Goal: Transaction & Acquisition: Obtain resource

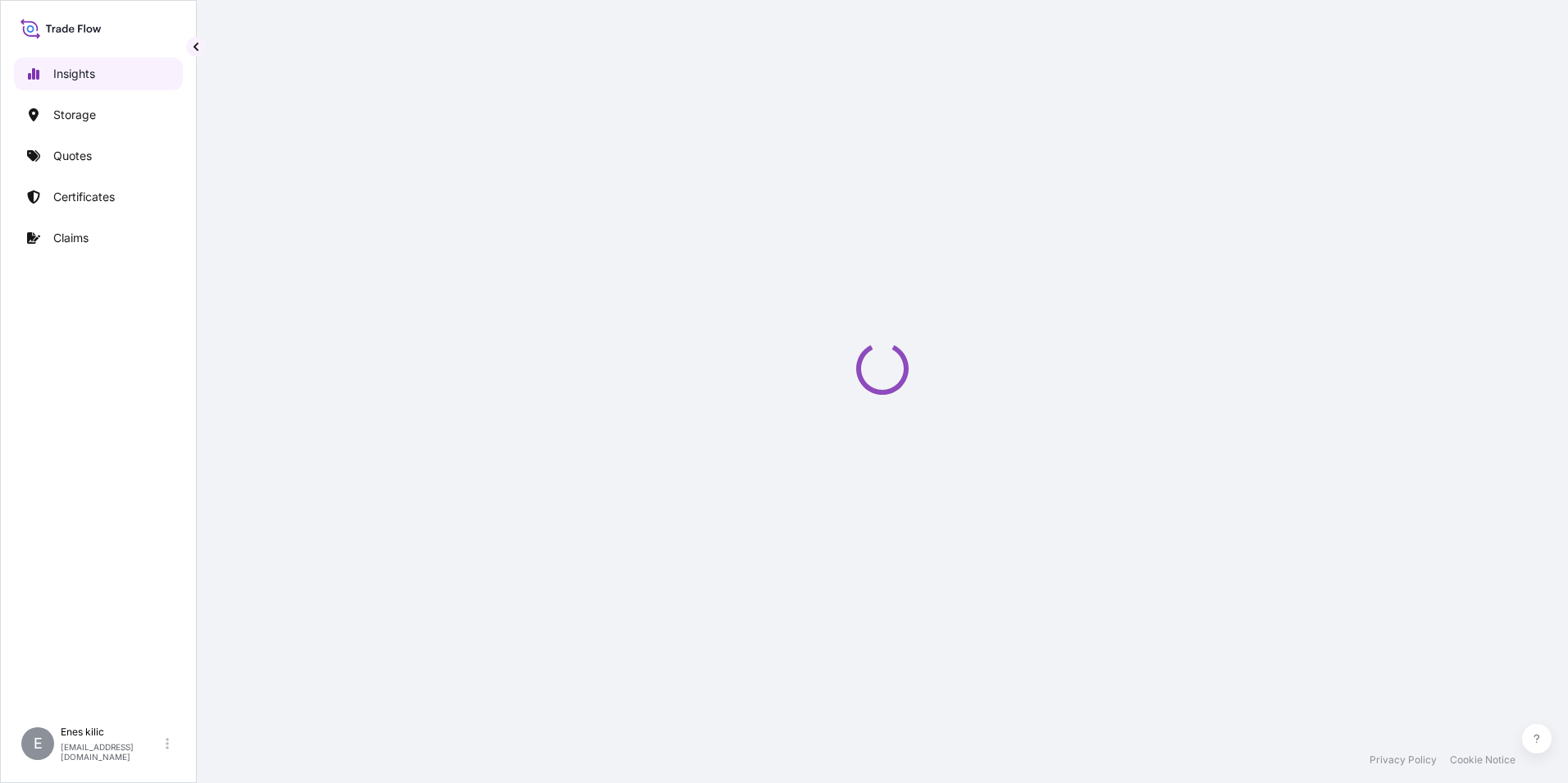
select select "2025"
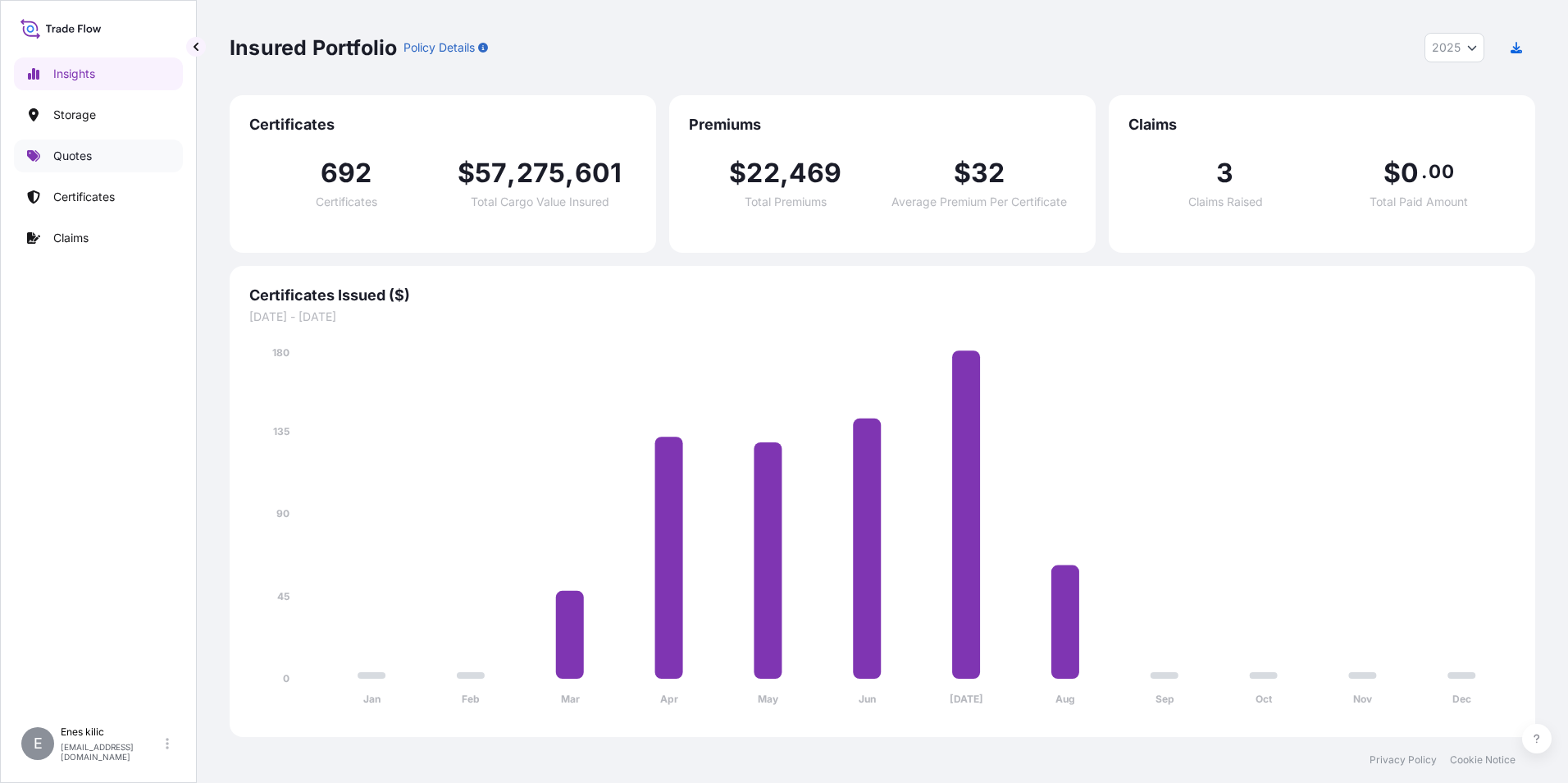
click at [100, 147] on link "Quotes" at bounding box center [98, 155] width 169 height 33
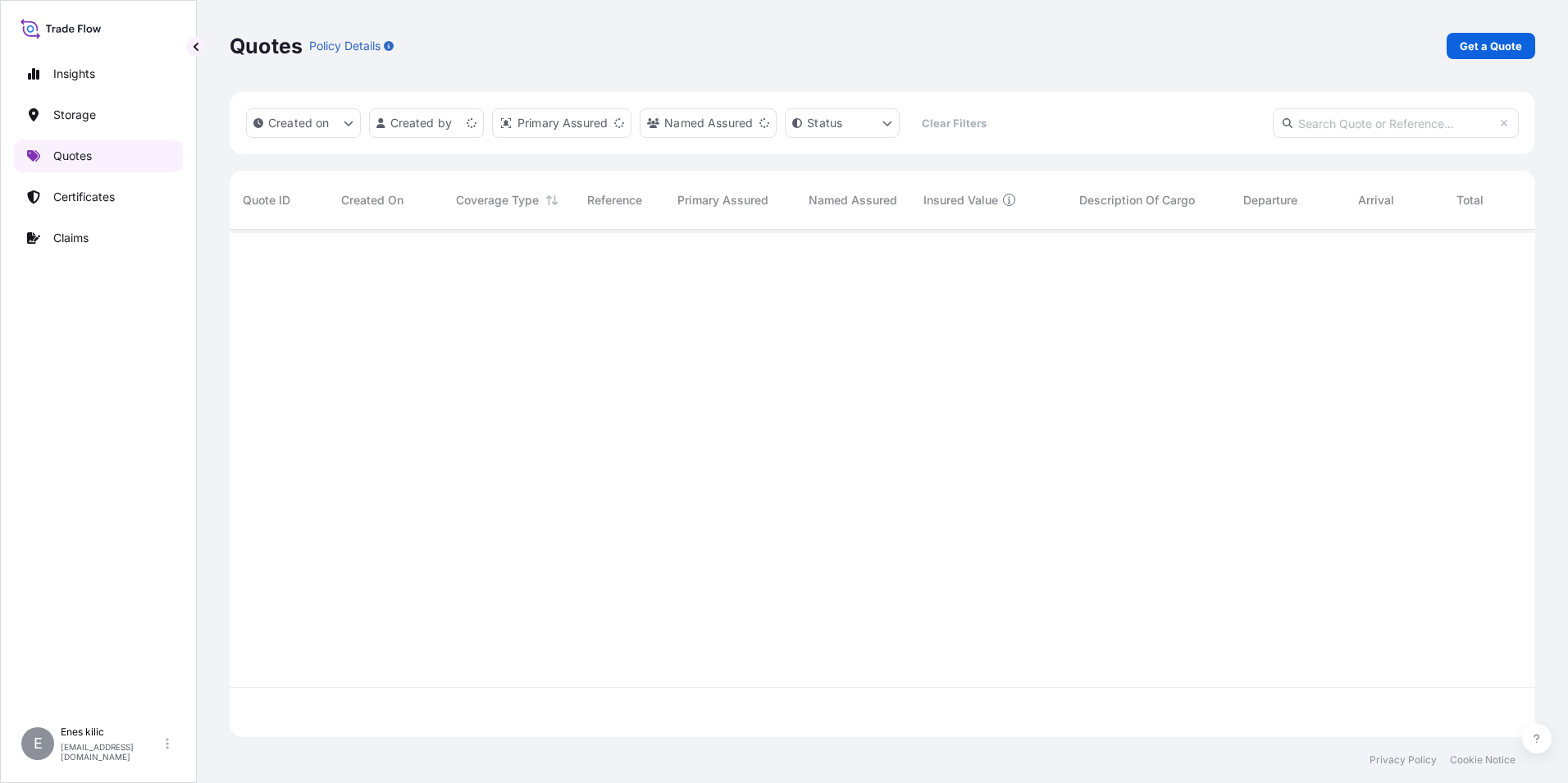
scroll to position [503, 1293]
click at [1489, 49] on p "Get a Quote" at bounding box center [1490, 46] width 63 height 17
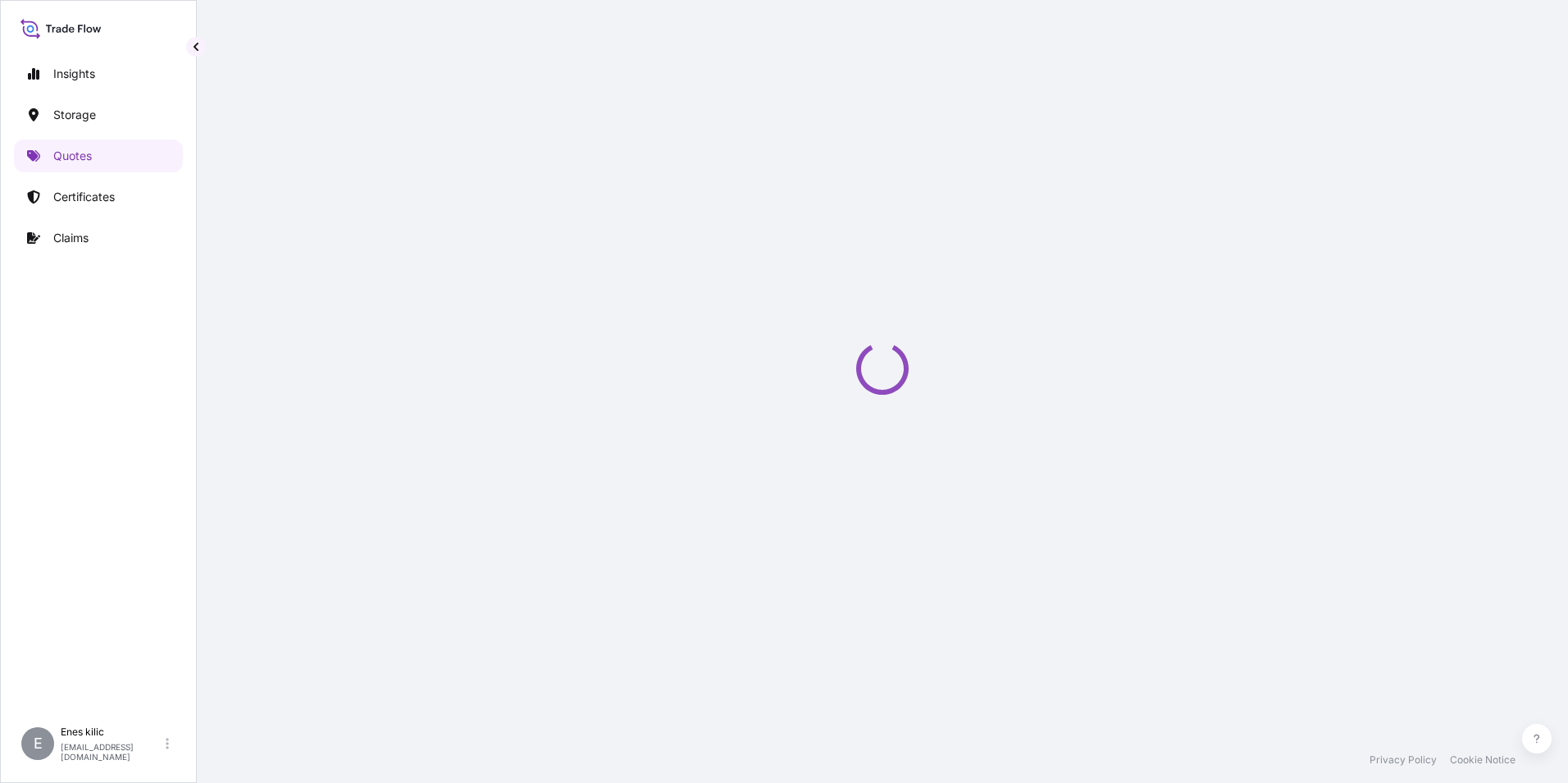
scroll to position [26, 0]
select select "Water"
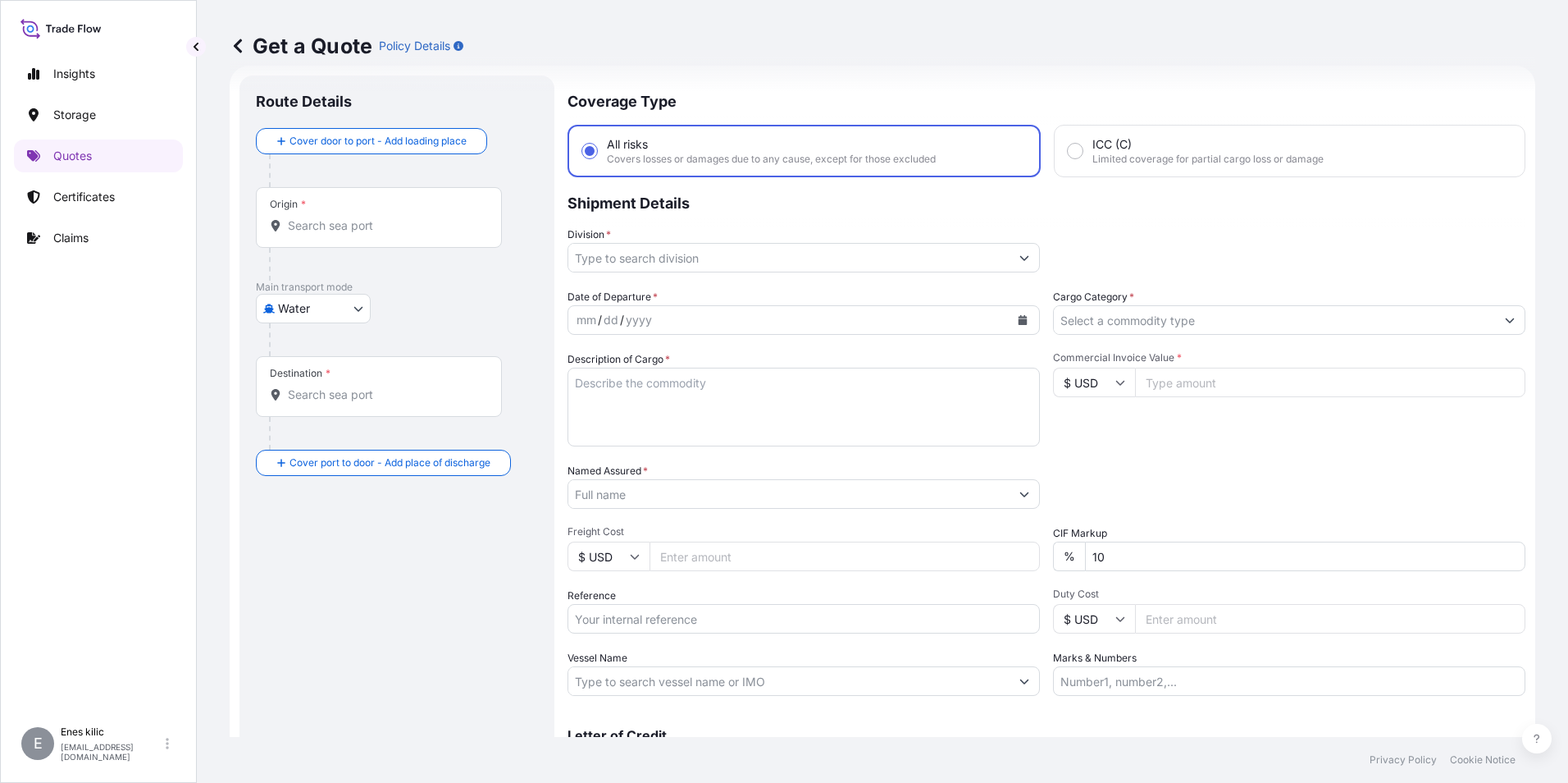
click at [354, 226] on input "Origin *" at bounding box center [384, 225] width 194 height 17
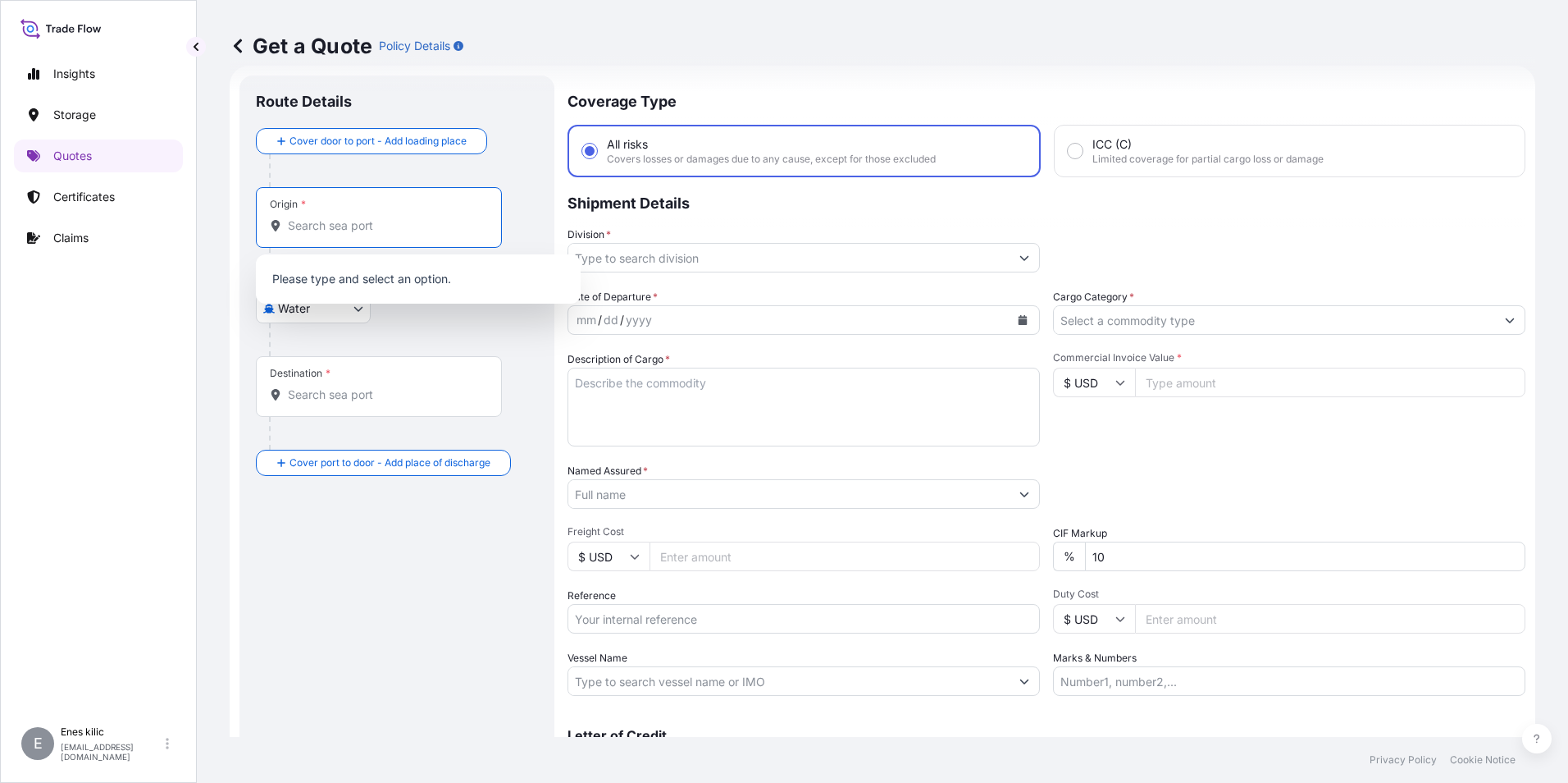
type input "i"
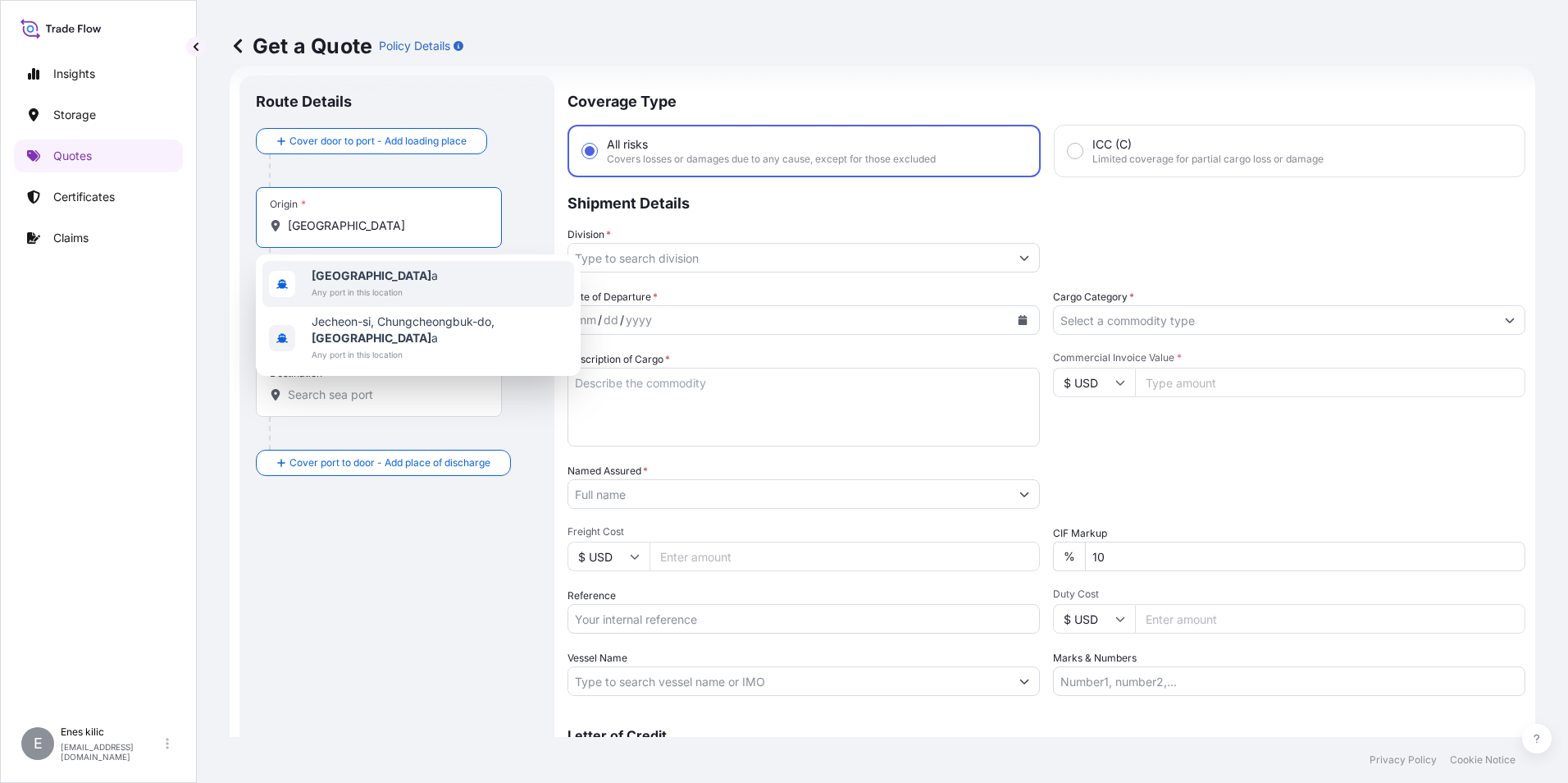
click at [400, 272] on span "South Kore a" at bounding box center [374, 276] width 126 height 17
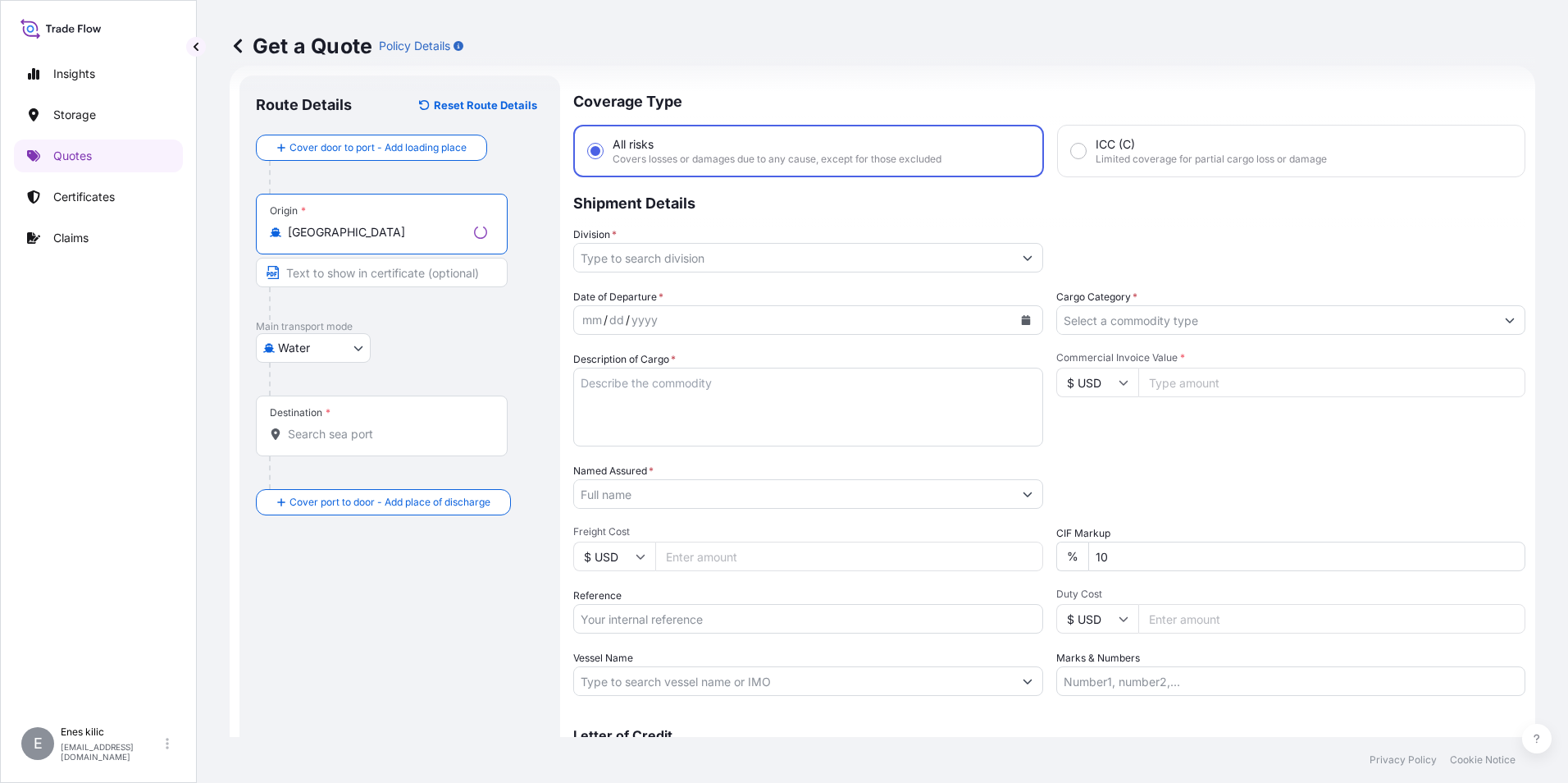
type input "[GEOGRAPHIC_DATA]"
click at [360, 425] on div "Destination *" at bounding box center [379, 426] width 246 height 61
click at [360, 426] on input "Destination *" at bounding box center [384, 434] width 194 height 17
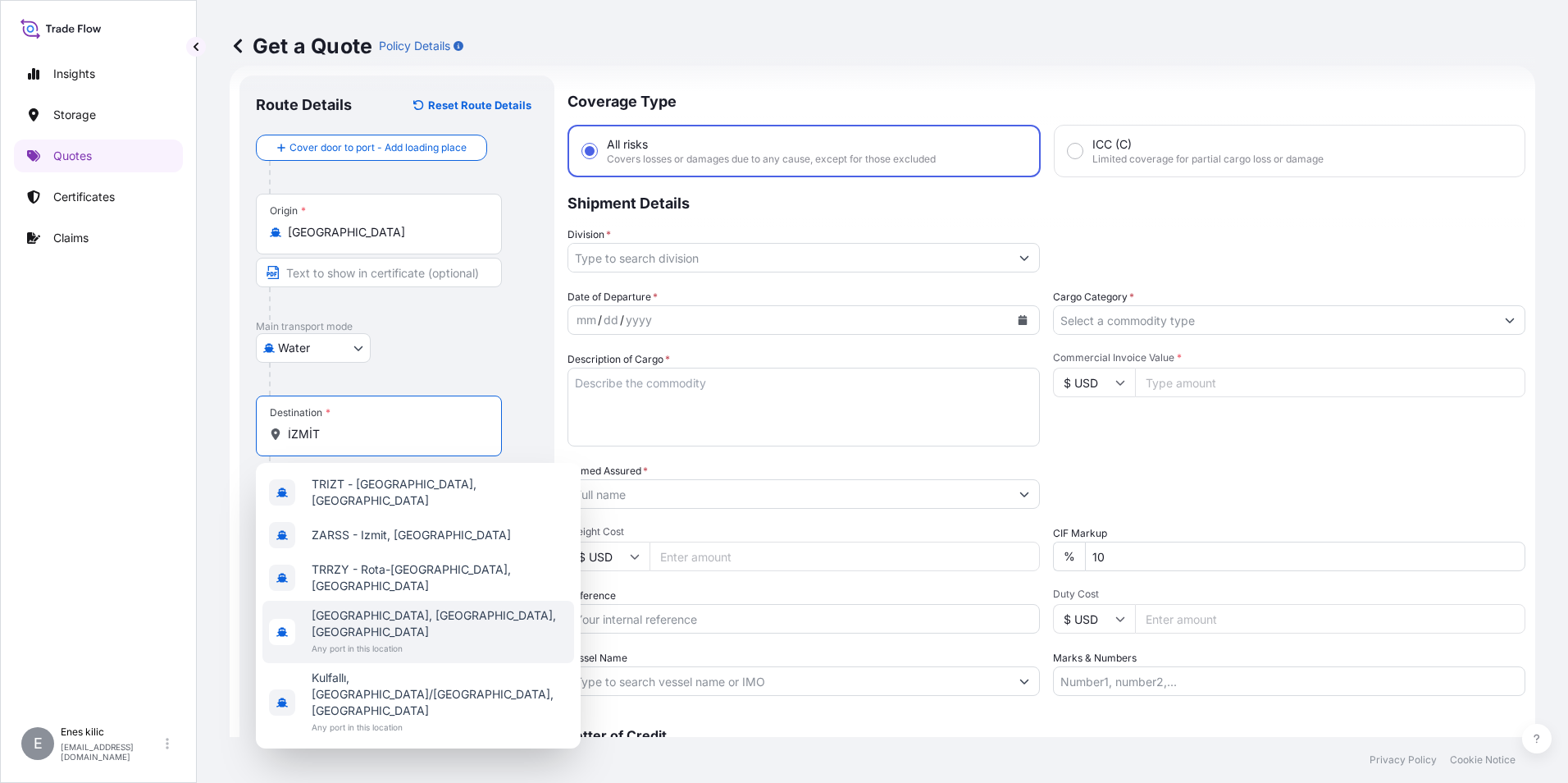
click at [406, 607] on span "İzmit, Kocaeli, Türkiye" at bounding box center [439, 623] width 256 height 33
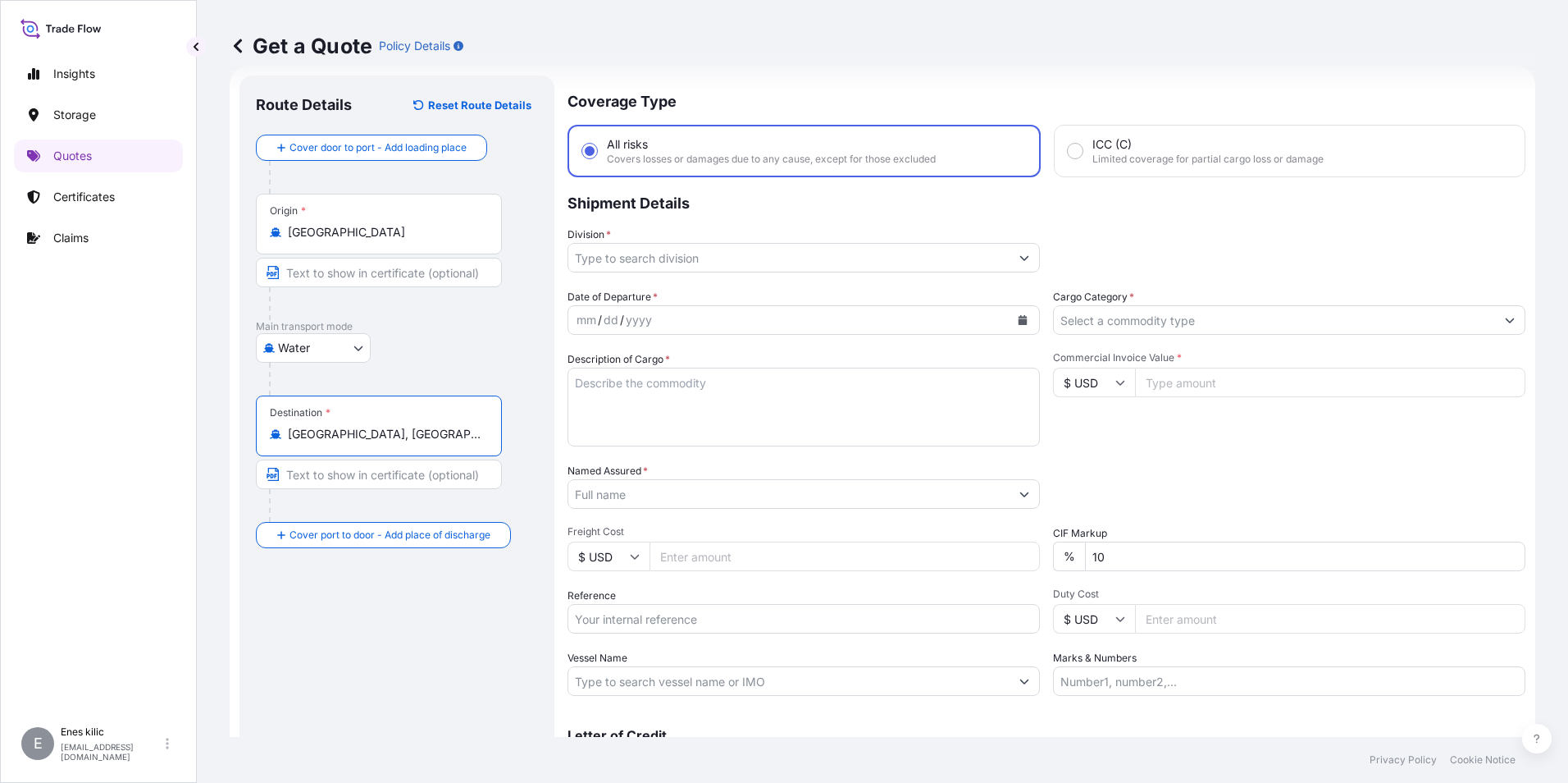
type input "İzmit, Kocaeli, Türkiye"
click at [403, 623] on div "Route Details Reset Route Details Cover door to port - Add loading place Place …" at bounding box center [397, 446] width 282 height 710
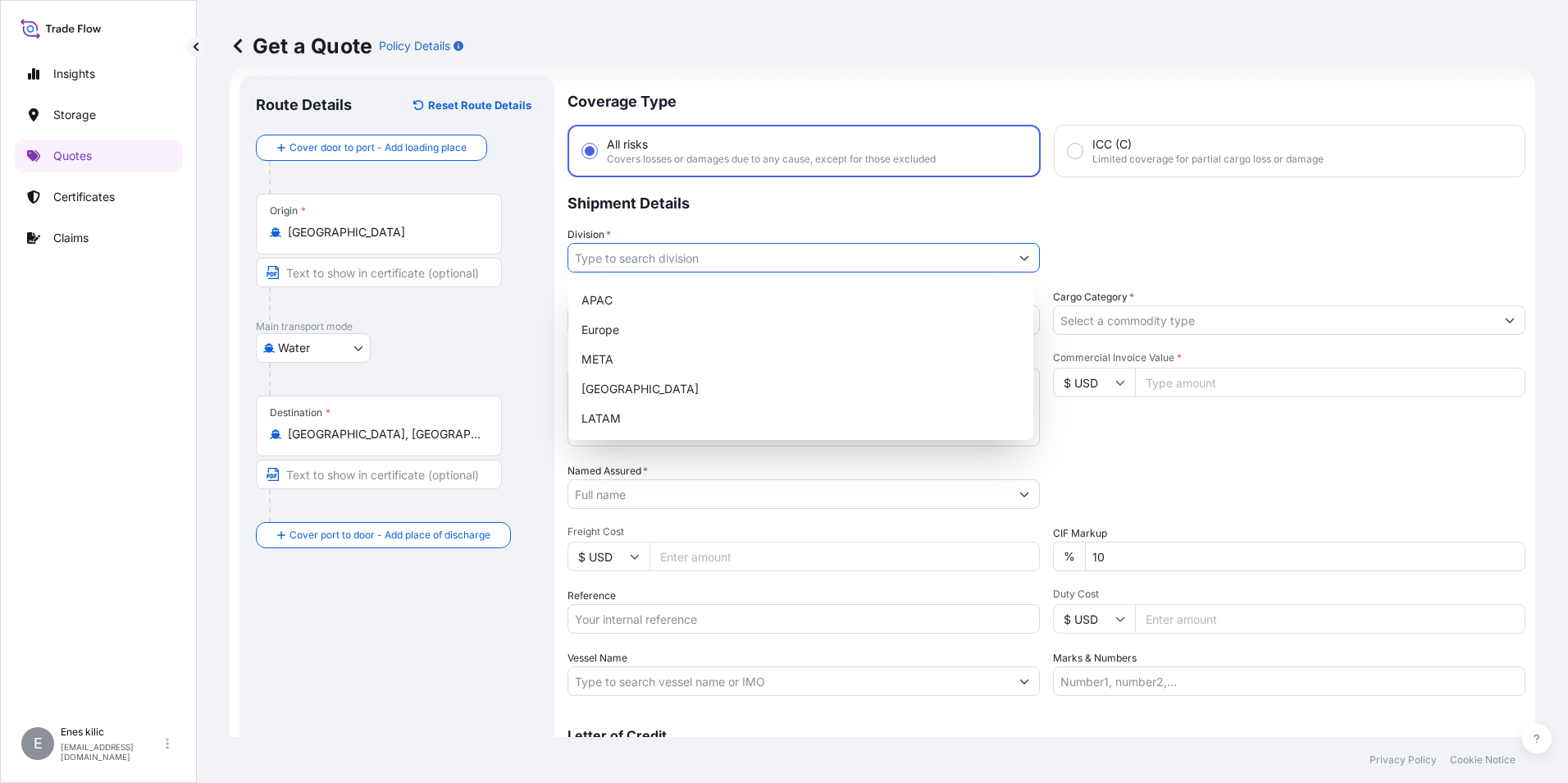
click at [685, 255] on input "Division *" at bounding box center [789, 258] width 441 height 30
click at [669, 264] on input "Division *" at bounding box center [789, 258] width 441 height 30
click at [653, 350] on div "META" at bounding box center [800, 359] width 452 height 30
type input "META"
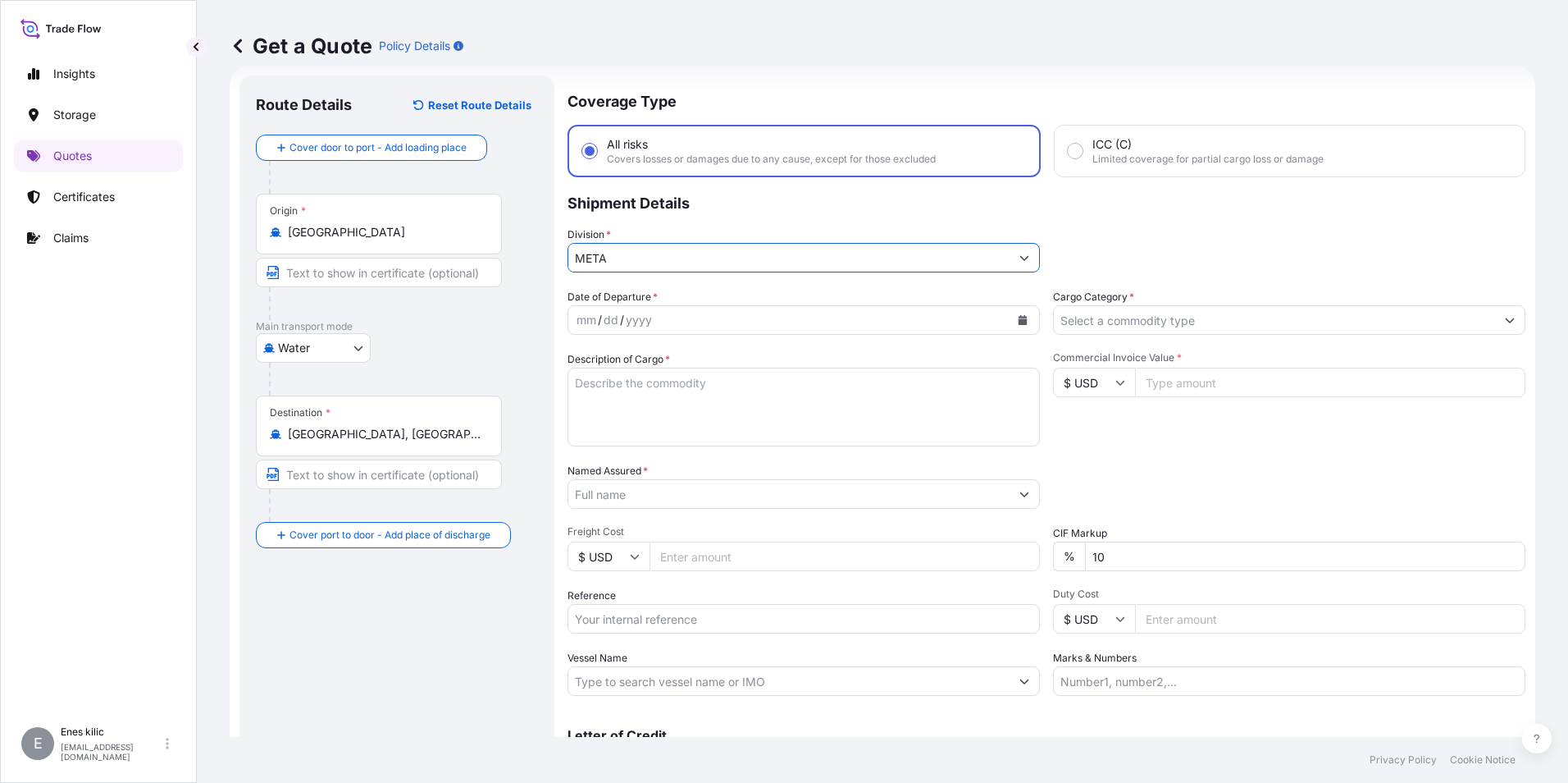
click at [1216, 312] on input "Cargo Category *" at bounding box center [1274, 320] width 441 height 30
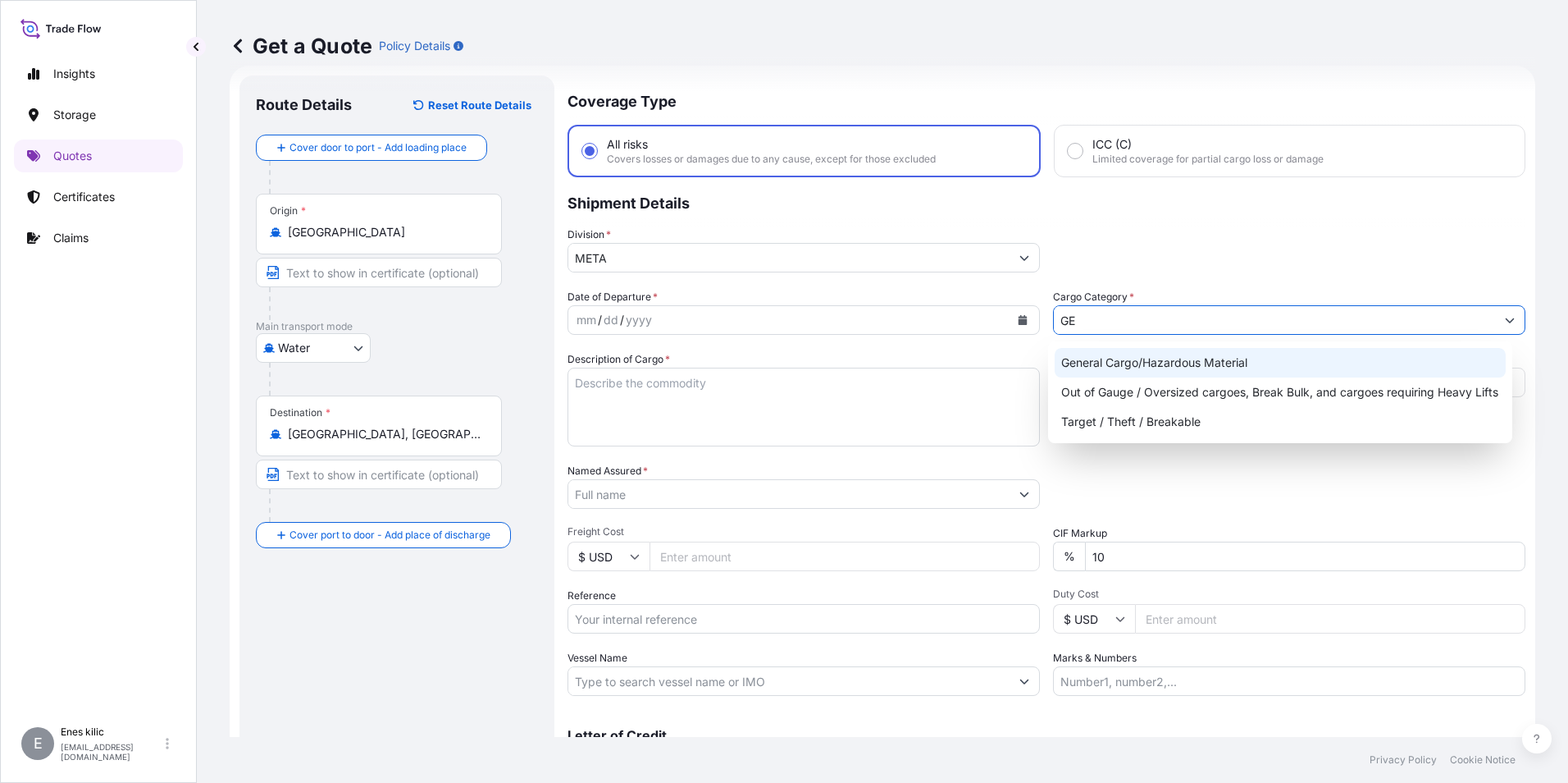
click at [1182, 358] on div "General Cargo/Hazardous Material" at bounding box center [1280, 363] width 452 height 30
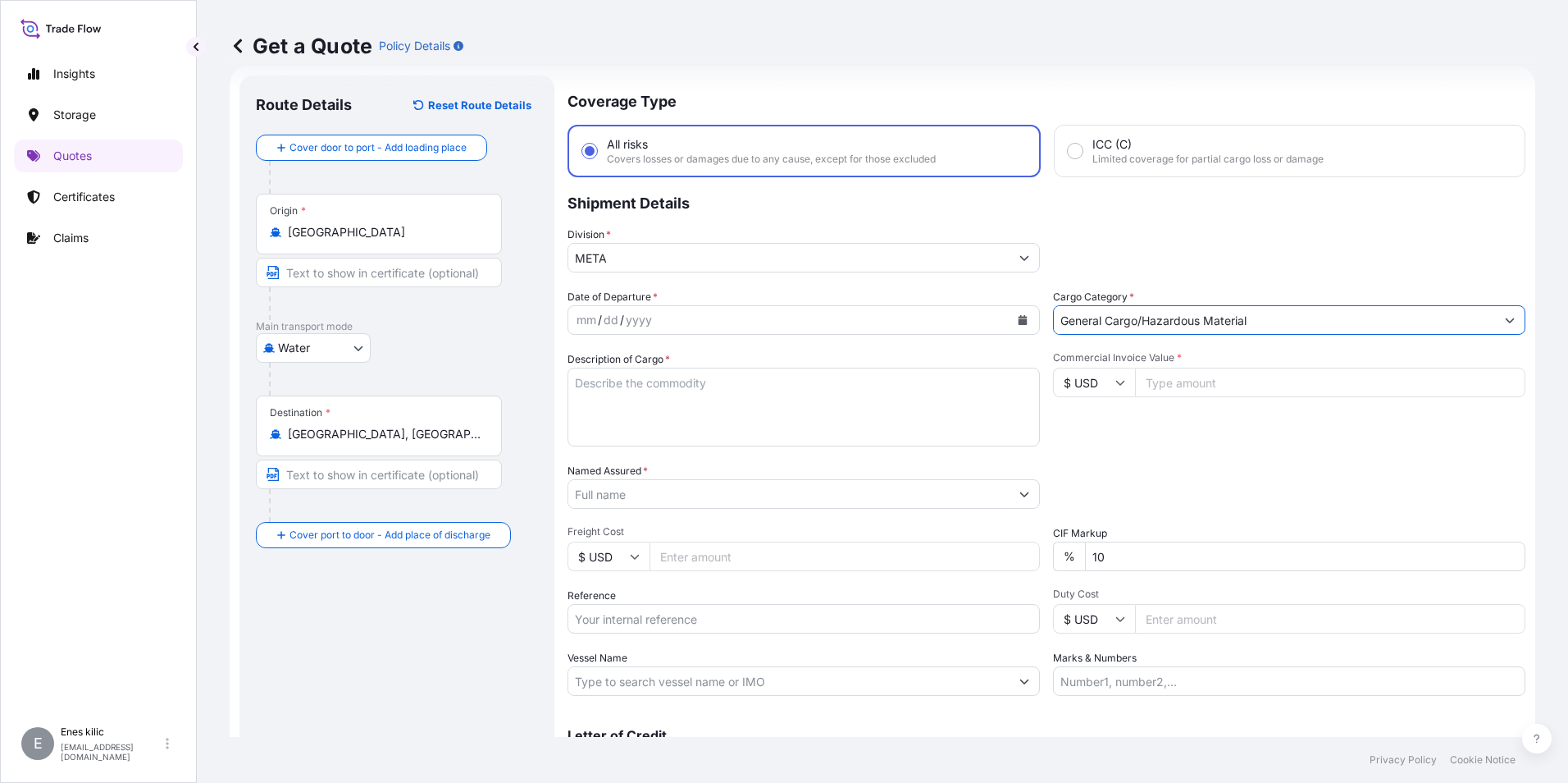
type input "General Cargo/Hazardous Material"
click at [624, 331] on div "mm / dd / yyyy" at bounding box center [789, 320] width 441 height 30
click at [590, 323] on div "mm" at bounding box center [586, 319] width 23 height 20
click at [756, 319] on div "mm / dd / yyyy" at bounding box center [789, 320] width 441 height 30
click at [1026, 322] on button "Calendar" at bounding box center [1023, 320] width 26 height 26
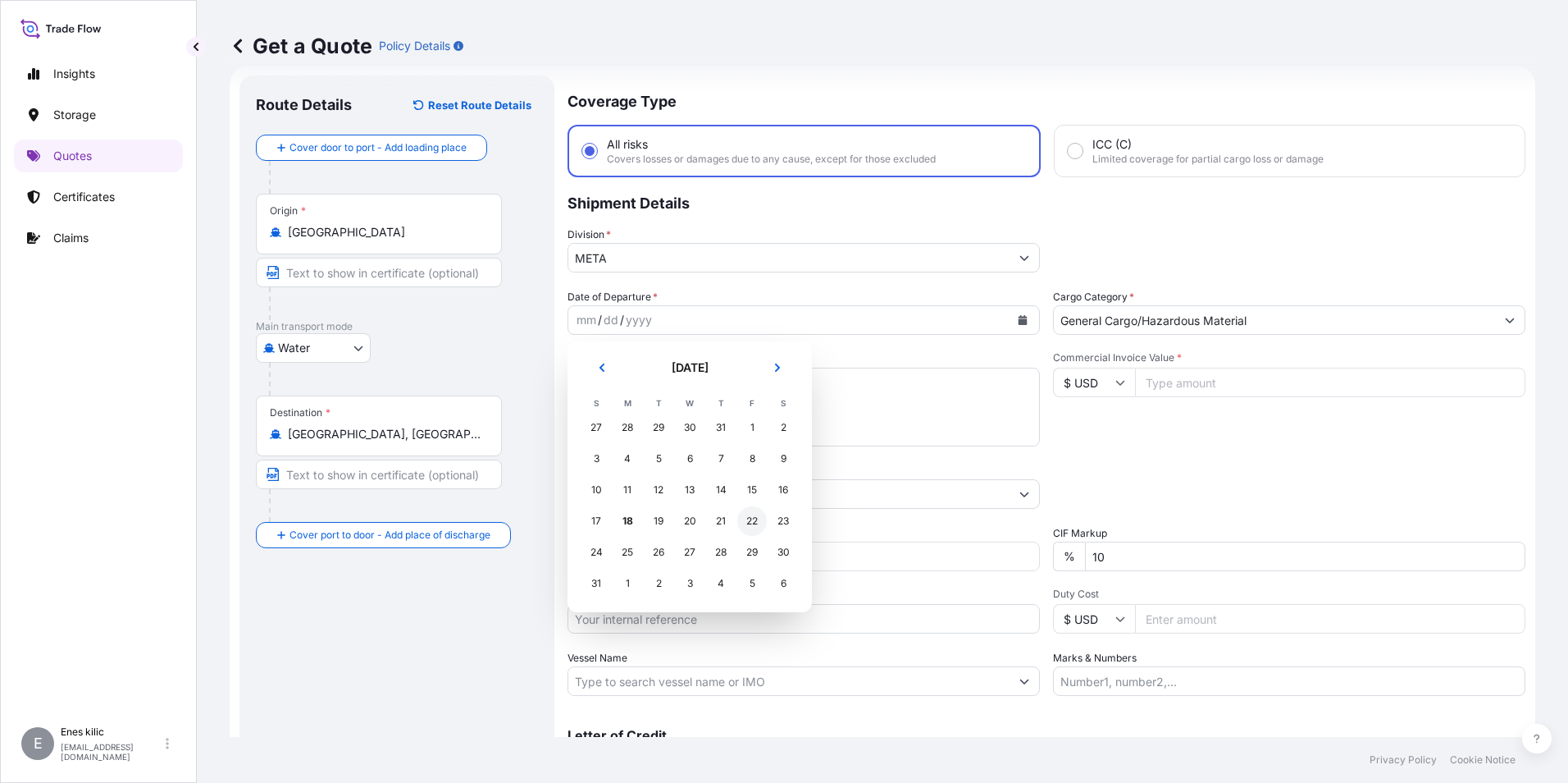
click at [754, 521] on div "22" at bounding box center [752, 521] width 30 height 30
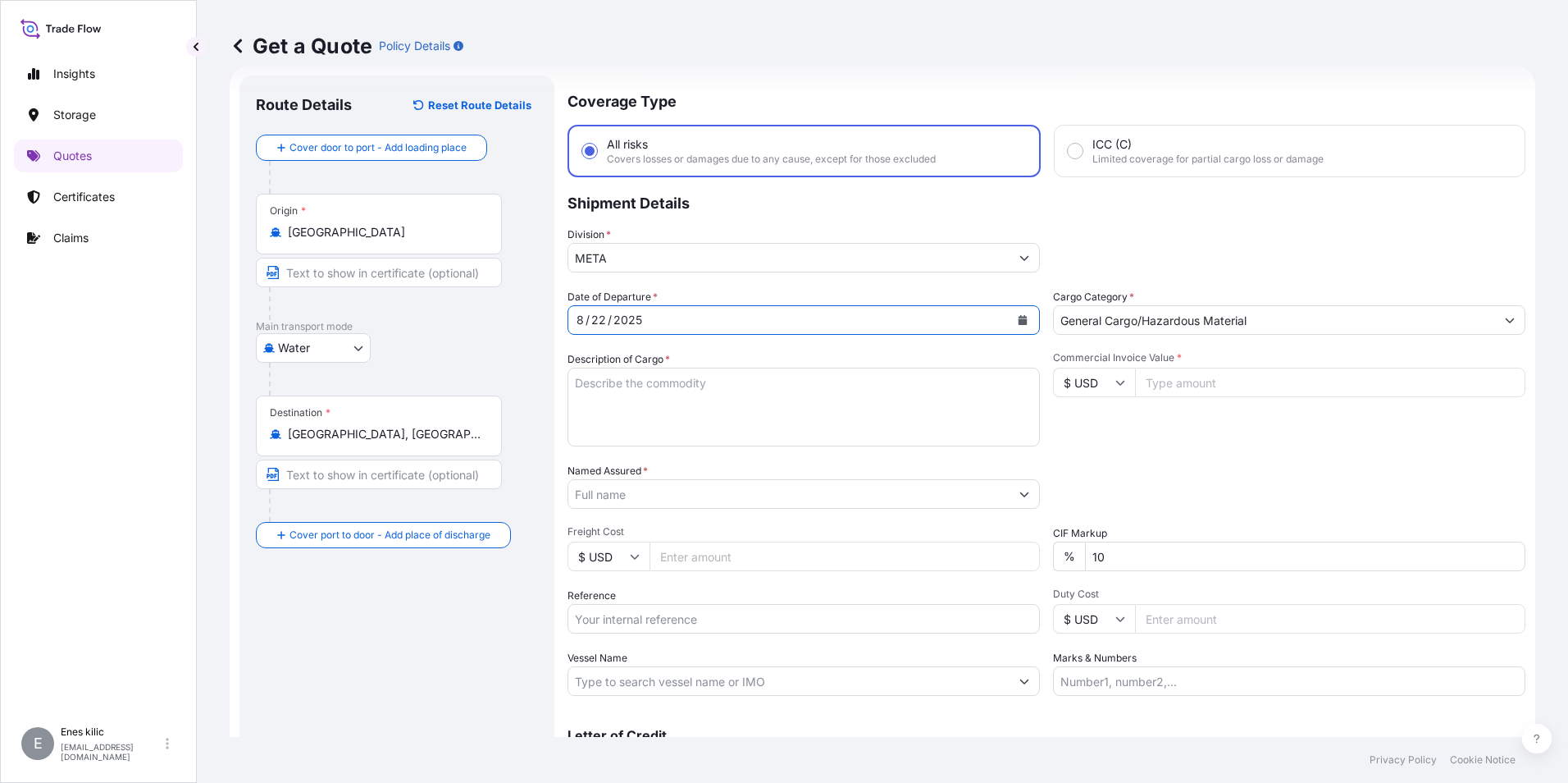
click at [622, 387] on textarea "Description of Cargo *" at bounding box center [803, 407] width 472 height 79
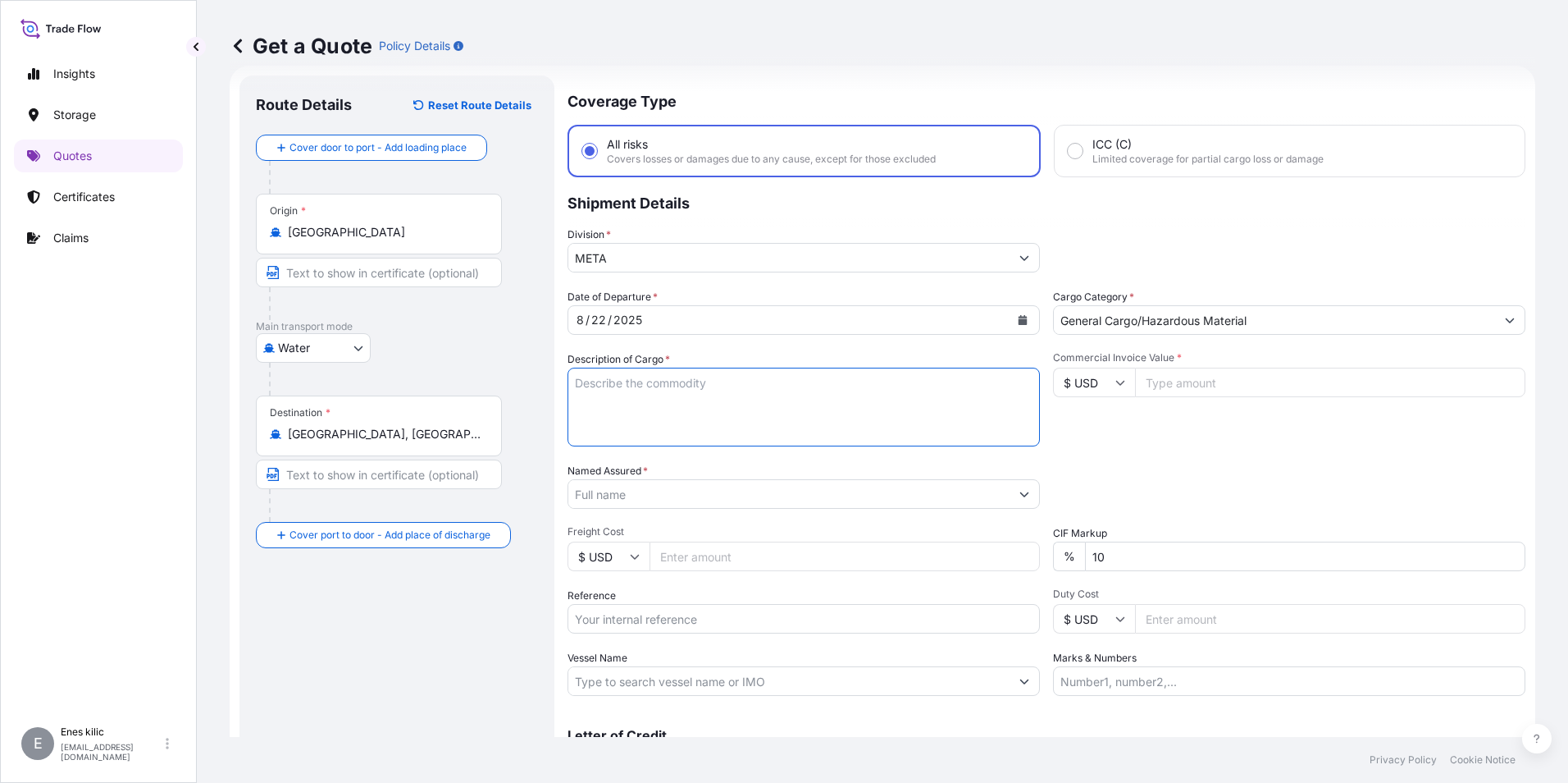
click at [658, 421] on textarea "Description of Cargo *" at bounding box center [803, 407] width 472 height 79
paste textarea "Veriler alınıyor. Birkaç saniye bekledikten sonra kesmeyi veya kopyalamayı yeni…"
type textarea "Veriler alınıyor. Birkaç saniye bekledikten sonra kesmeyi veya kopyalamayı yeni…"
click at [607, 385] on textarea "Description of Cargo *" at bounding box center [803, 407] width 472 height 79
paste textarea "WELDING CONSUMABLE - HS CODE:8311.20.9000"
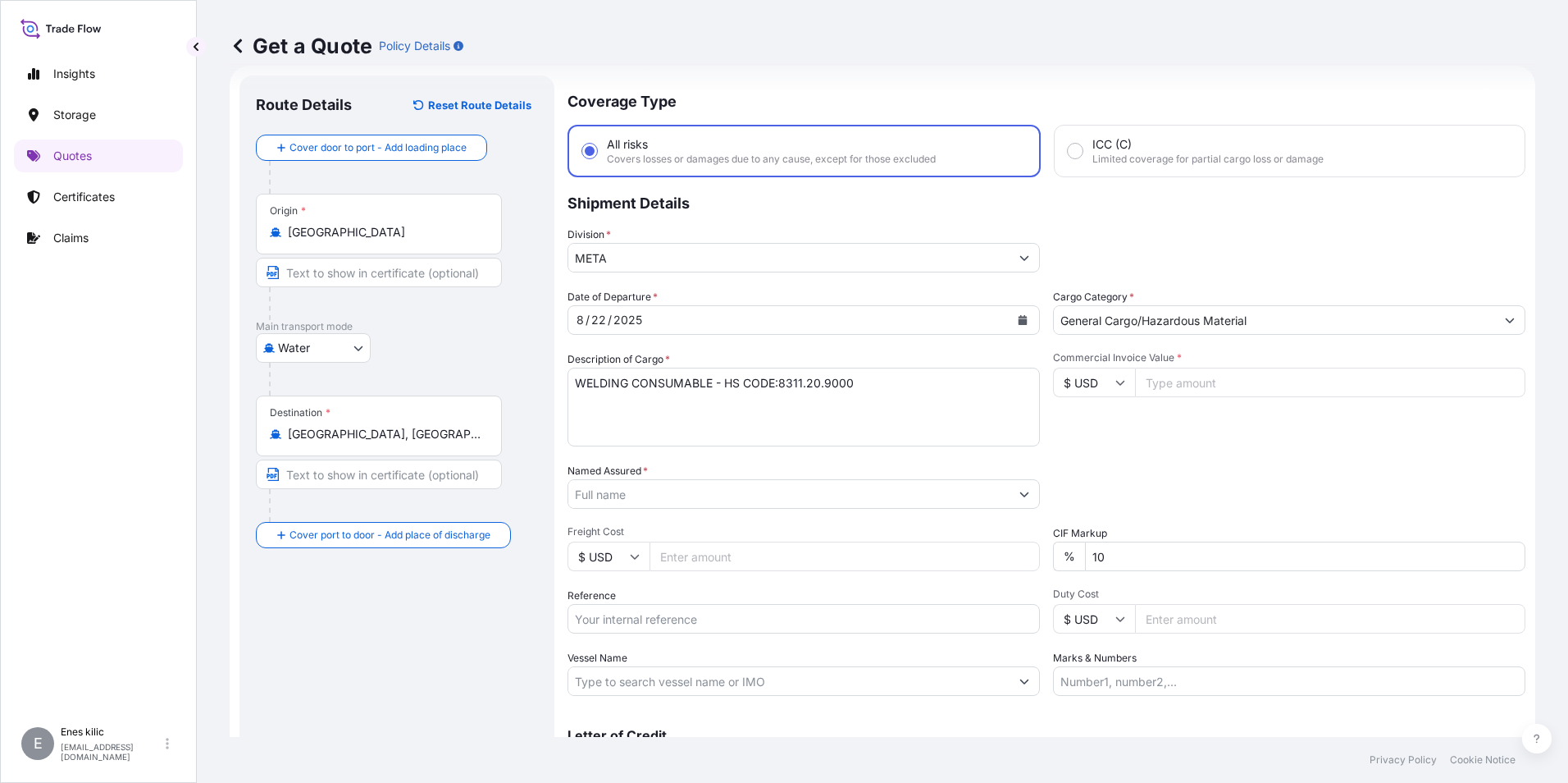
click at [860, 383] on textarea "WELDING CONSUMABLE - HS CODE:8311.20.9000" at bounding box center [803, 407] width 472 height 79
paste textarea "1X20'DC - 21540 G.W."
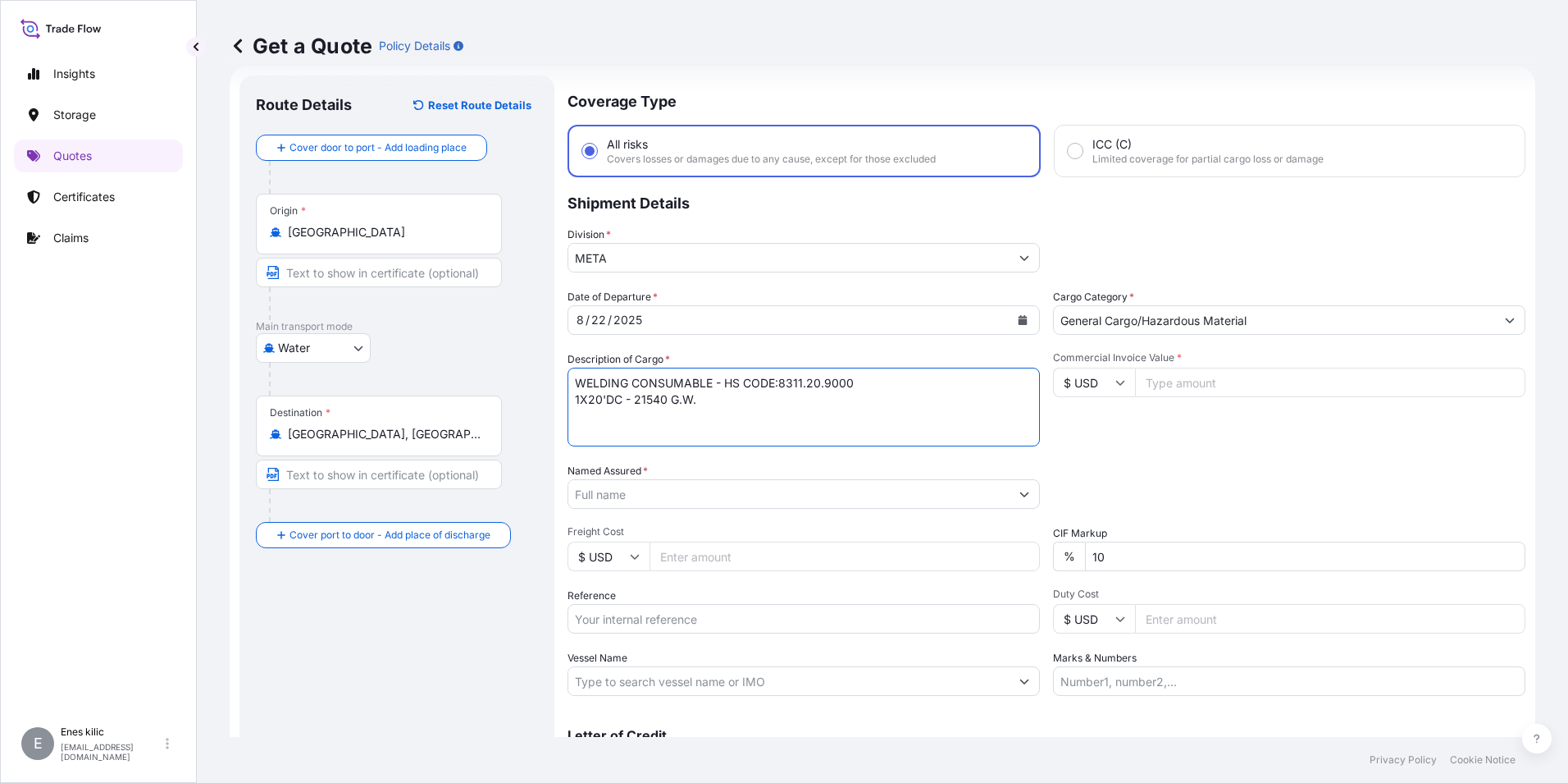
click at [719, 393] on textarea "WELDING CONSUMABLE - HS CODE:8311.20.9000 1X20'DC - 21540 G.W." at bounding box center [803, 407] width 472 height 79
paste textarea "MSC FEBE"
click at [656, 414] on textarea "WELDING CONSUMABLE - HS CODE:8311.20.9000 1X20'DC - 21540 G.W. MSC FEBE" at bounding box center [803, 407] width 472 height 79
paste textarea "GT553W"
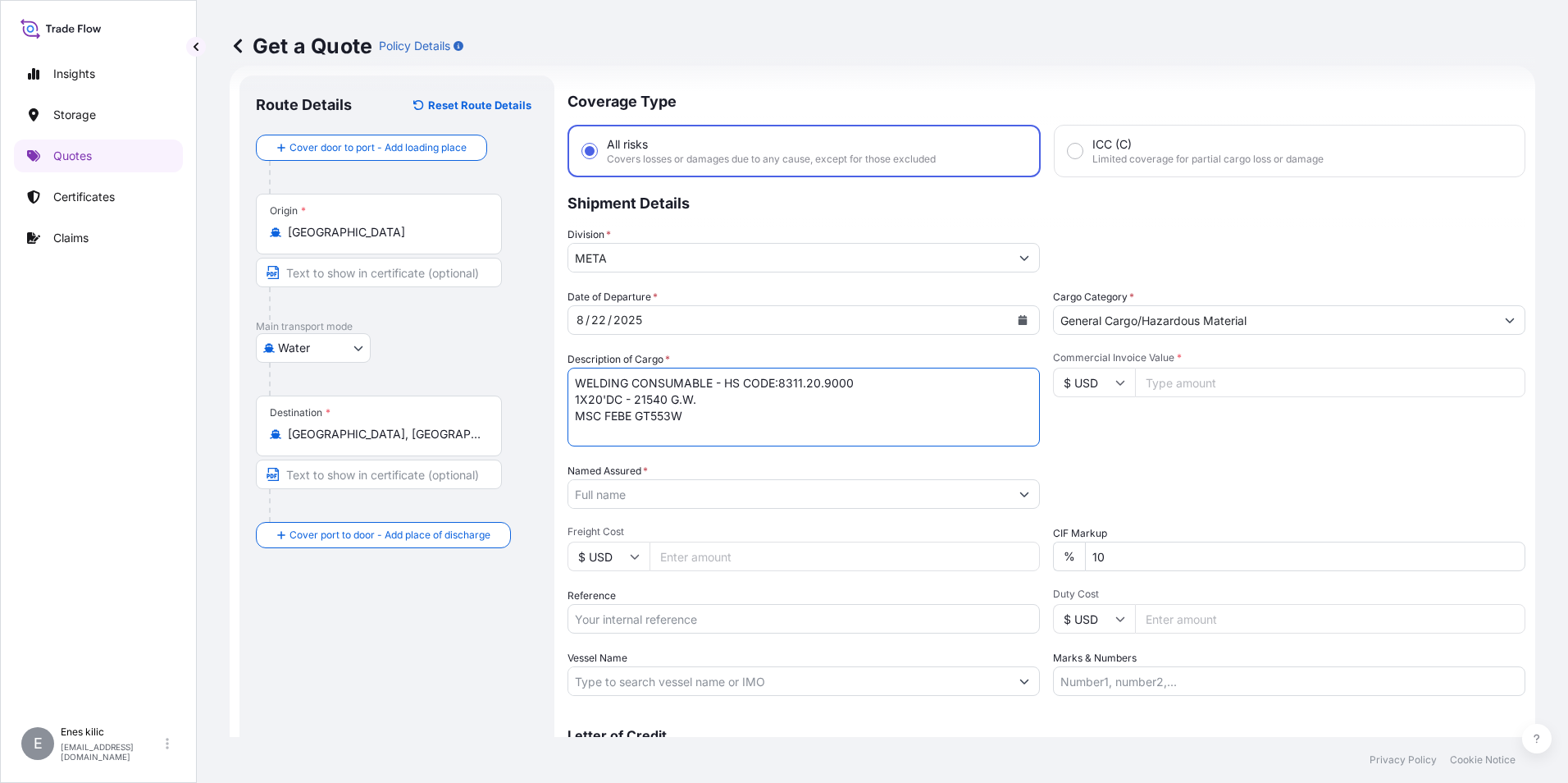
type textarea "WELDING CONSUMABLE - HS CODE:8311.20.9000 1X20'DC - 21540 G.W. MSC FEBE GT553W"
click at [595, 495] on input "Named Assured *" at bounding box center [789, 494] width 441 height 30
click at [718, 493] on input "Named Assured *" at bounding box center [789, 494] width 441 height 30
paste input ""ASTEKNIK TEKNIK MALZ. INS. SAN. VE TIC. LTD. STI. - Alıcı VKN 0910457066""
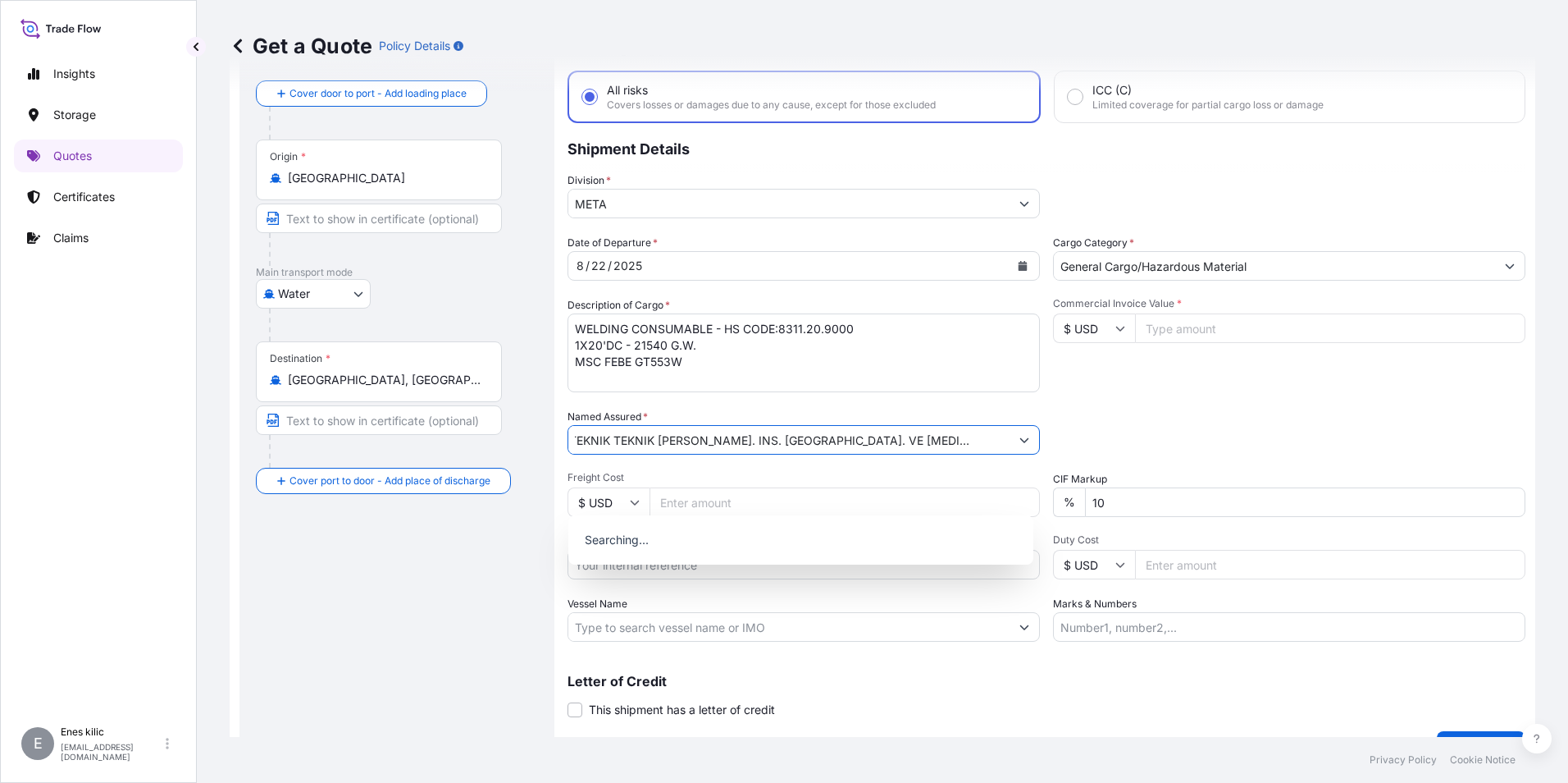
scroll to position [109, 0]
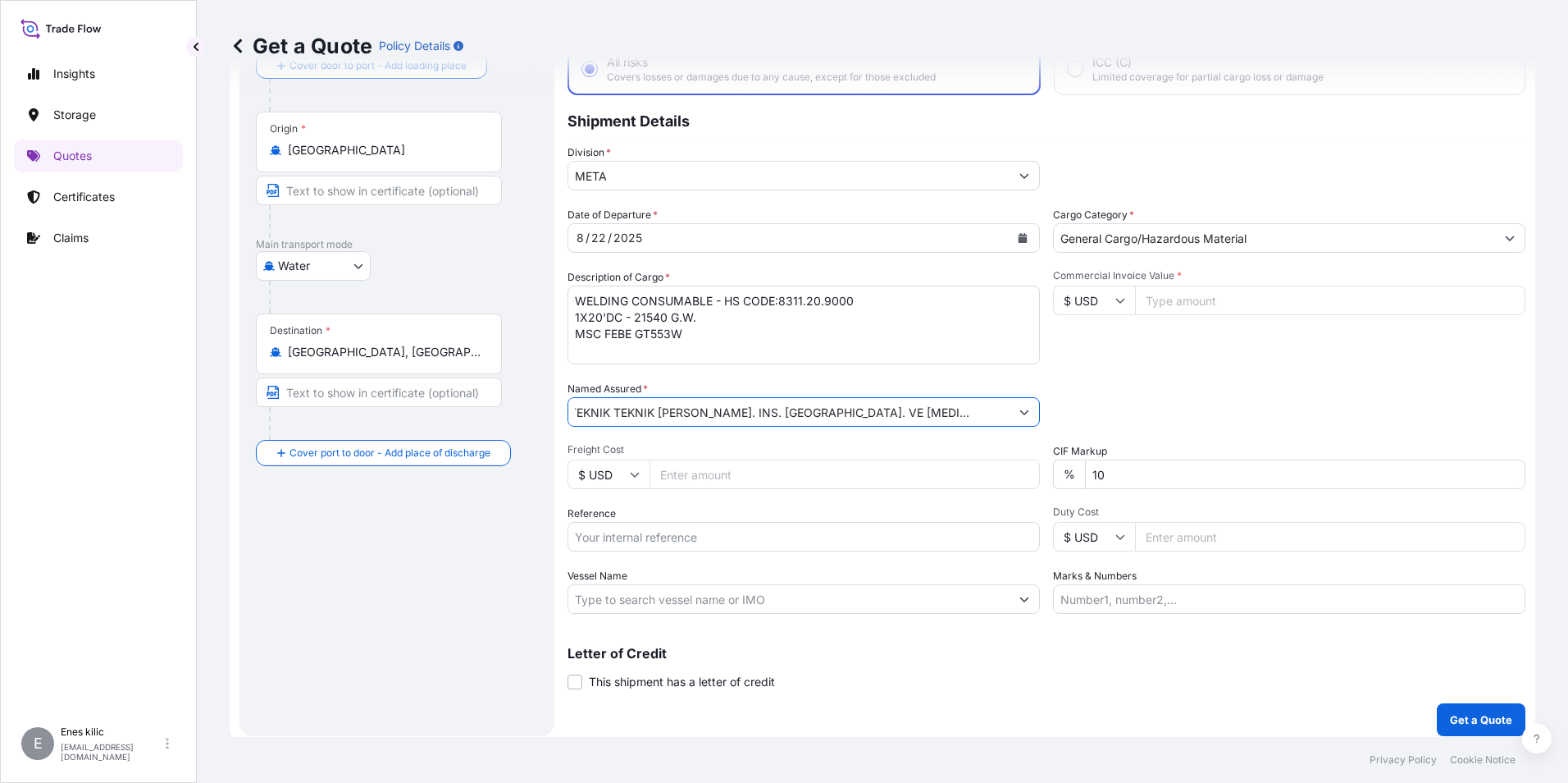
type input ""ASTEKNIK TEKNIK MALZ. INS. SAN. VE TIC. LTD. STI. - Alıcı VKN 0910457066""
click at [637, 539] on input "Reference" at bounding box center [803, 537] width 472 height 30
click at [586, 597] on input "Vessel Name" at bounding box center [789, 599] width 441 height 30
click at [639, 602] on input "Vessel Name" at bounding box center [789, 599] width 441 height 30
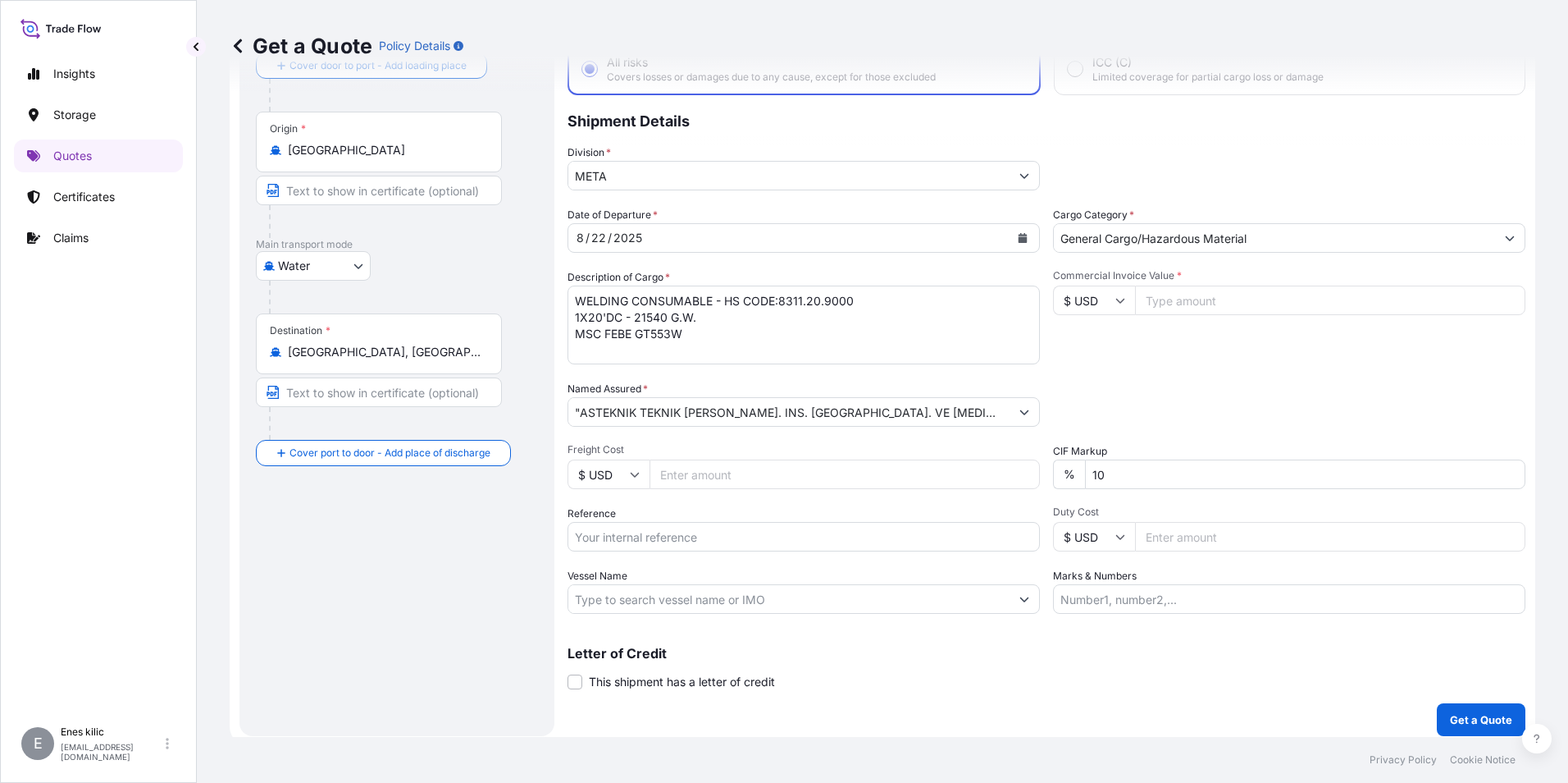
paste input "MSC FEBE"
click at [698, 592] on input "MSC FEBE" at bounding box center [789, 599] width 441 height 30
paste input "GT553W"
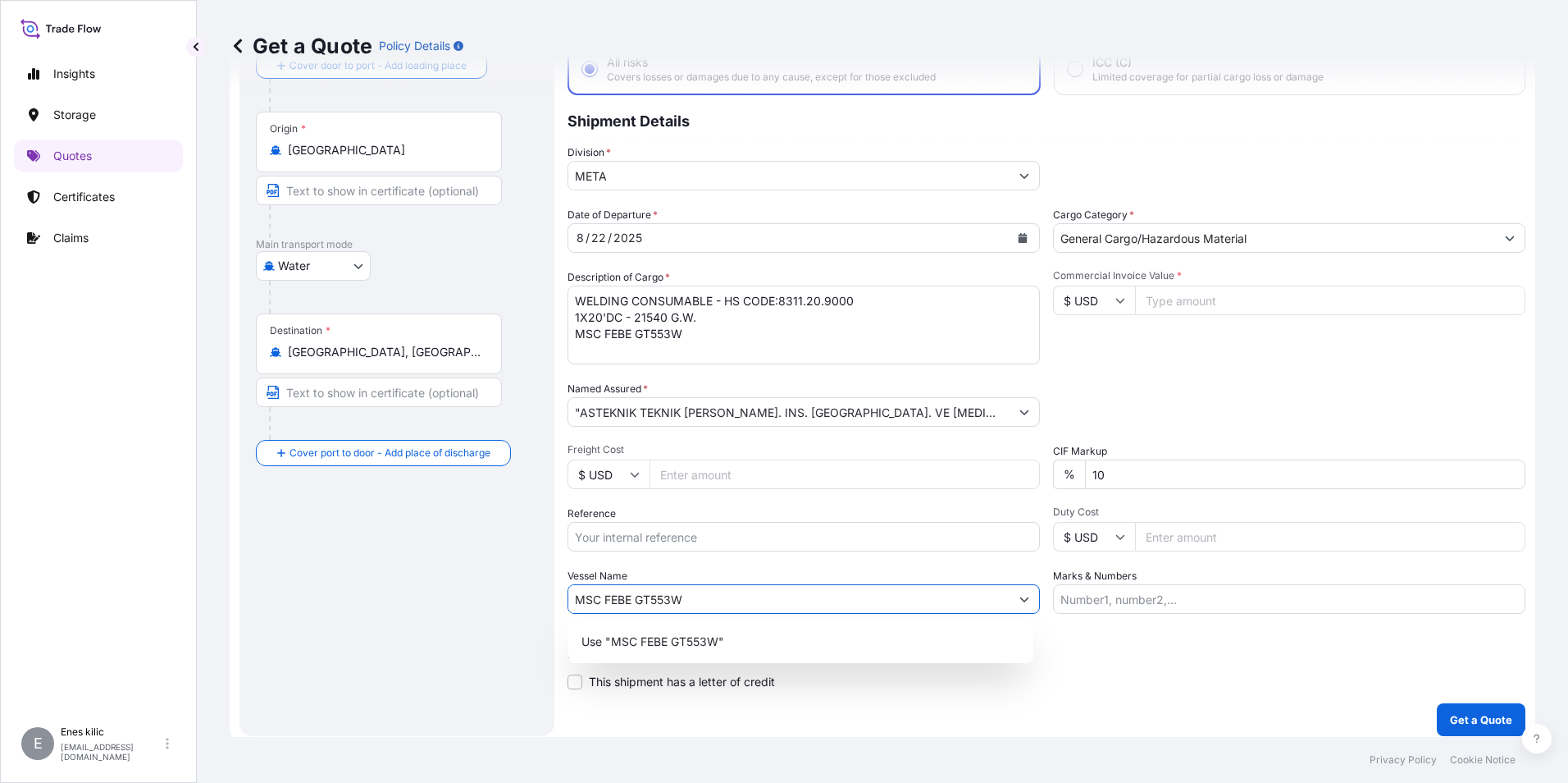
type input "MSC FEBE GT553W"
click at [860, 563] on div "Date of Departure * 8 / 22 / 2025 Cargo Category * General Cargo/Hazardous Mate…" at bounding box center [1046, 410] width 957 height 407
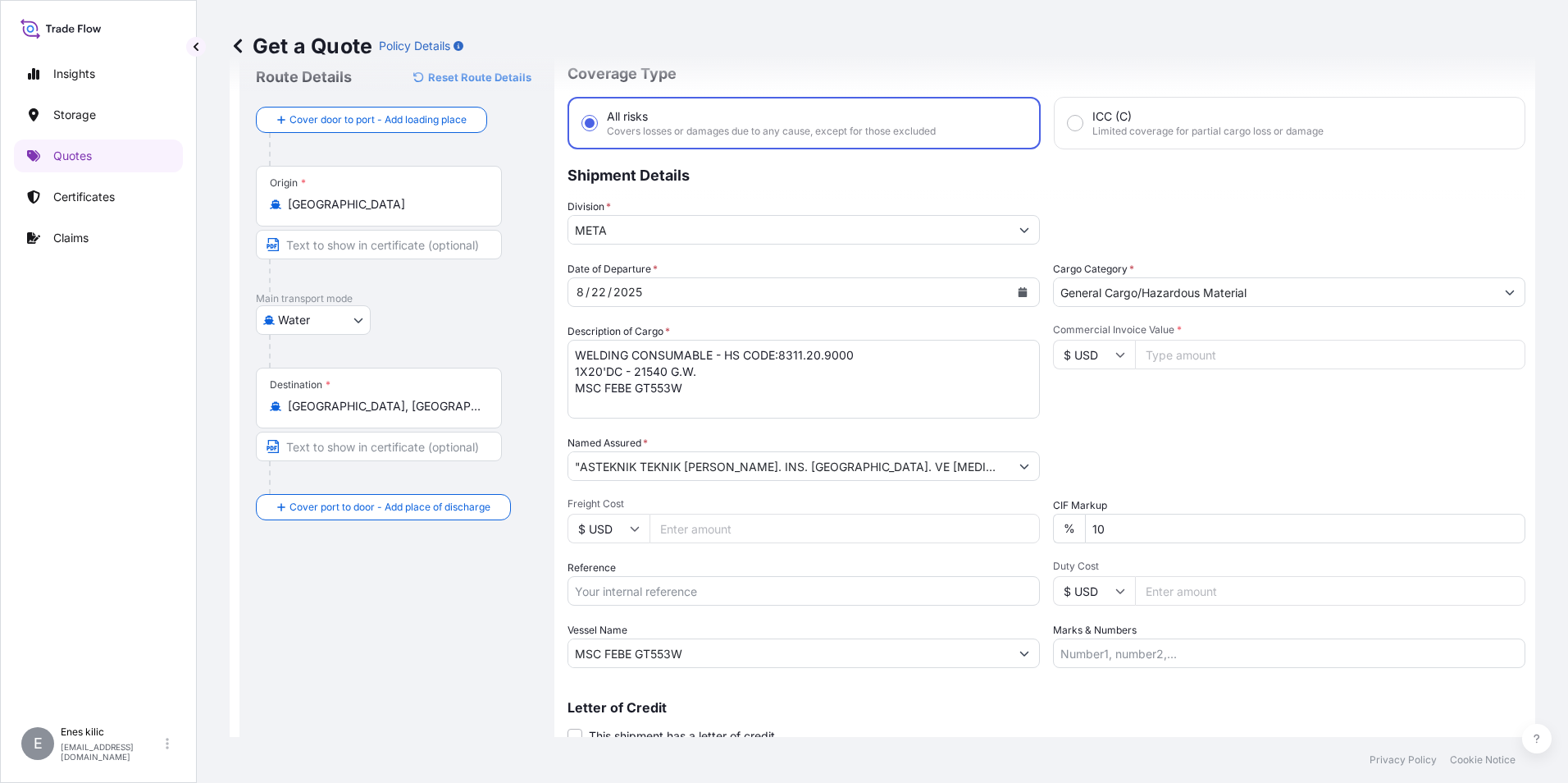
scroll to position [26, 0]
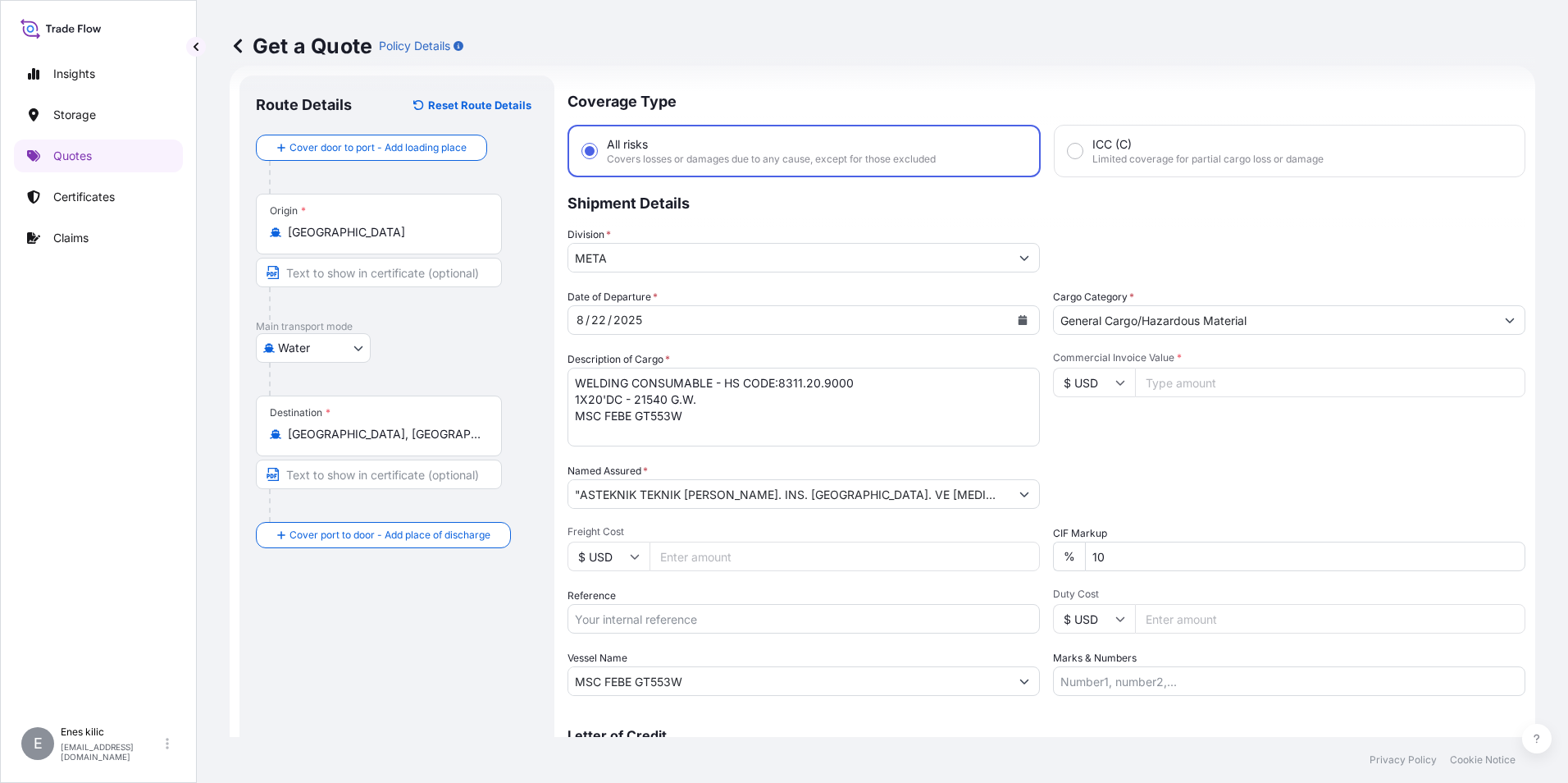
click at [1186, 384] on input "Commercial Invoice Value *" at bounding box center [1330, 383] width 390 height 30
type input "52545.75"
click at [1262, 450] on div "Date of Departure * 8 / 22 / 2025 Cargo Category * General Cargo/Hazardous Mate…" at bounding box center [1046, 492] width 957 height 407
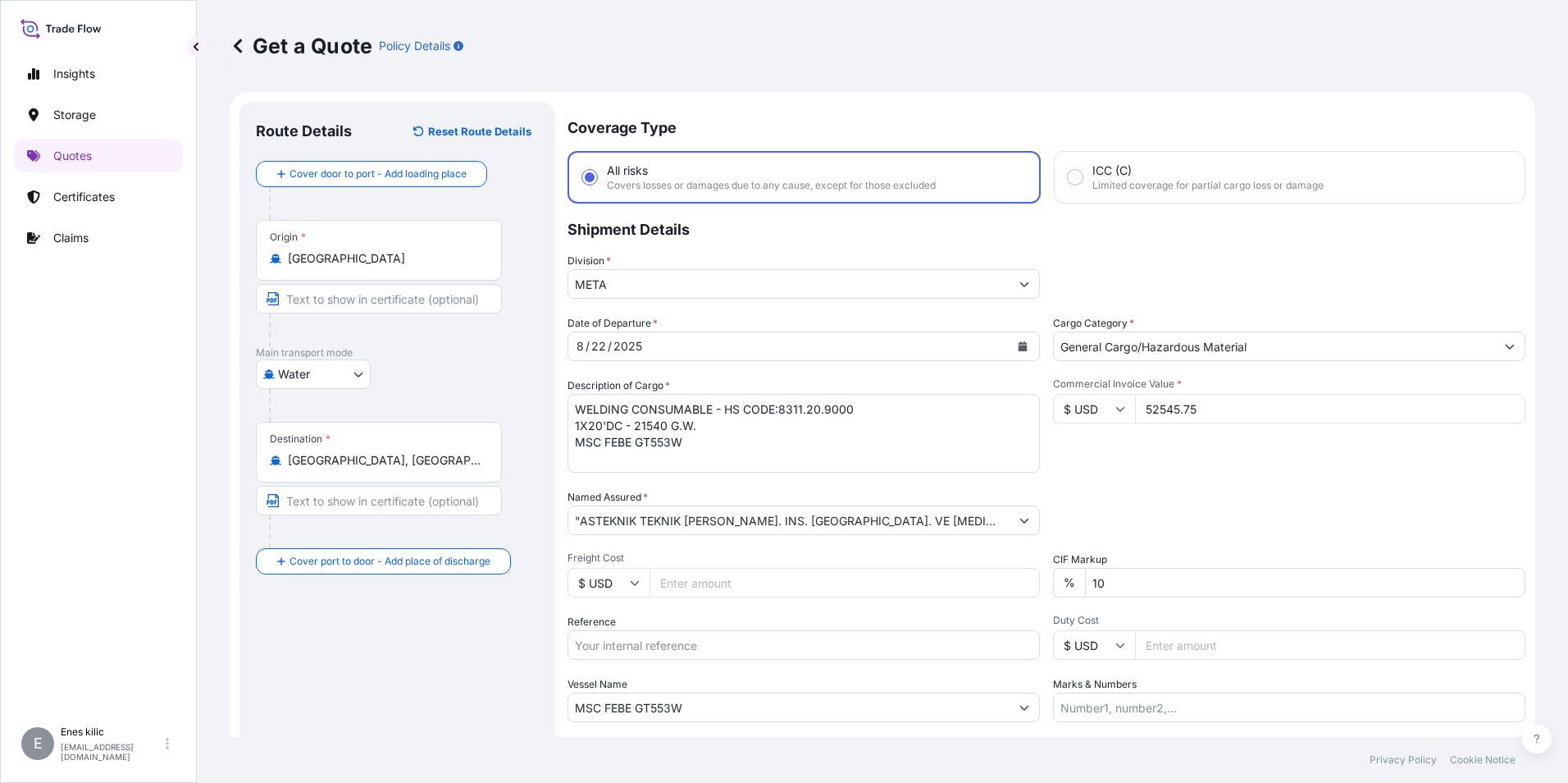
scroll to position [0, 0]
click at [692, 443] on textarea "WELDING CONSUMABLE - HS CODE:8311.20.9000 1X20'DC - 21540 G.W. MSC FEBE GT553W" at bounding box center [803, 433] width 472 height 79
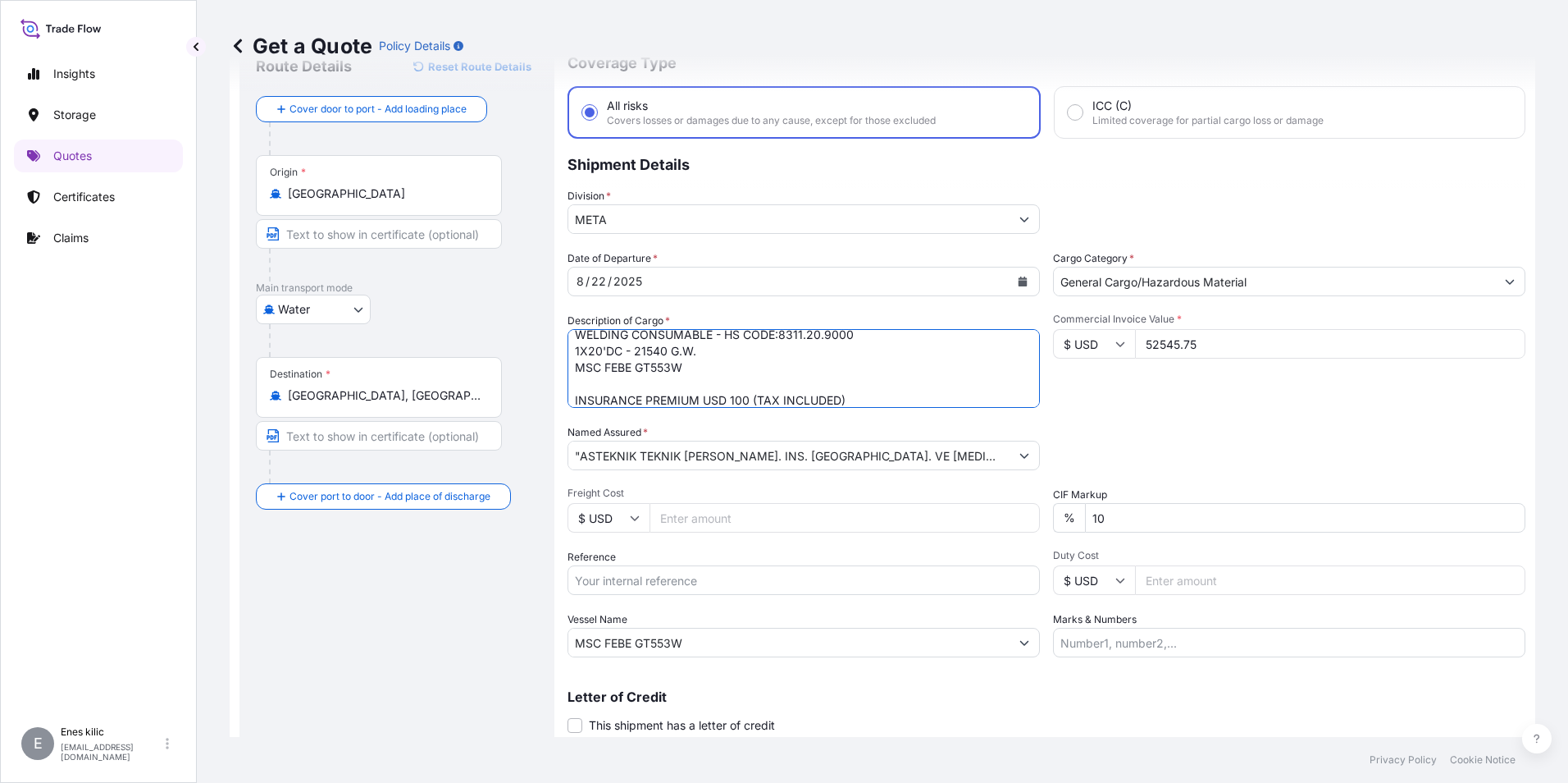
scroll to position [117, 0]
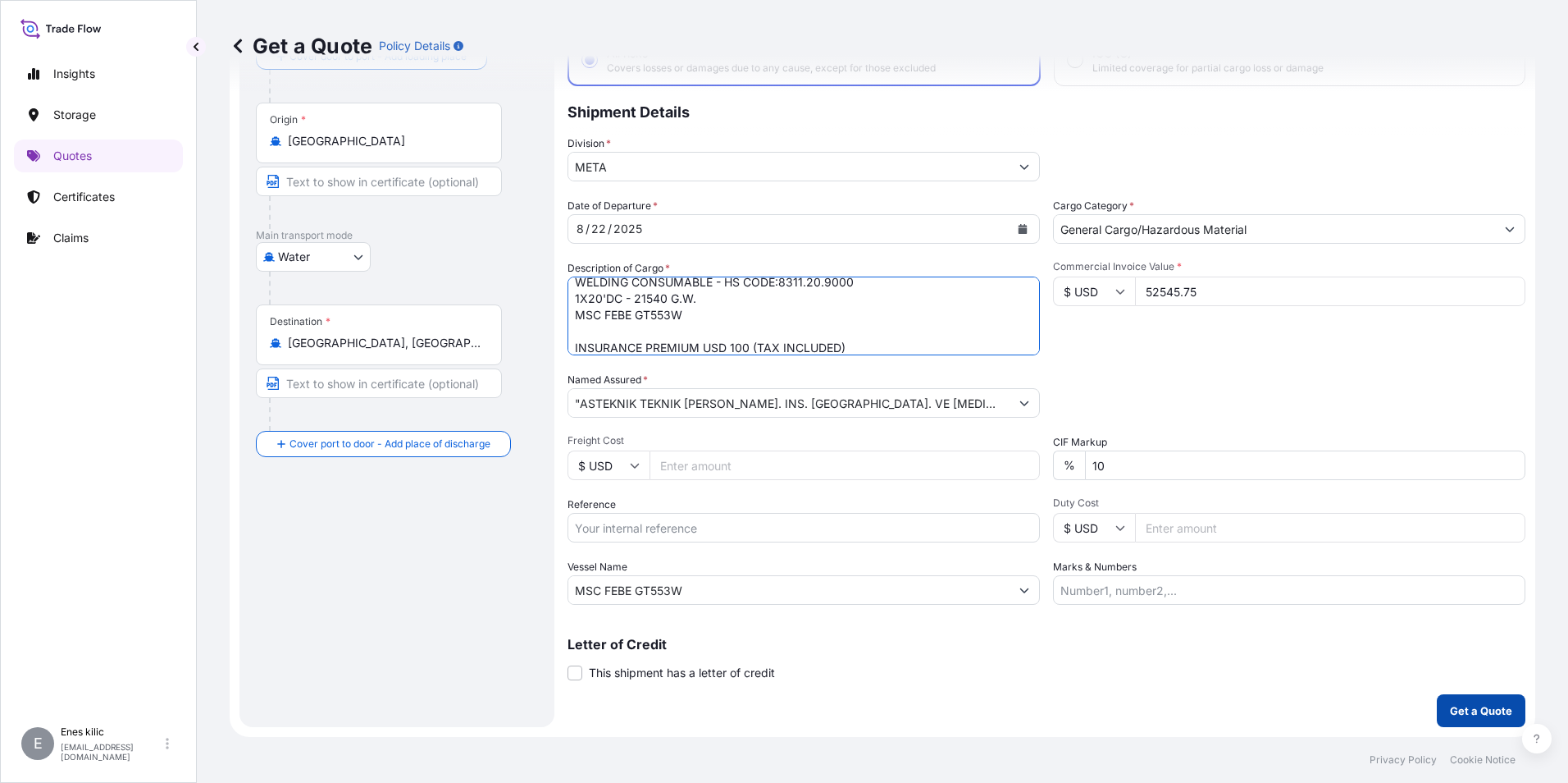
type textarea "WELDING CONSUMABLE - HS CODE:8311.20.9000 1X20'DC - 21540 G.W. MSC FEBE GT553W …"
click at [1454, 707] on p "Get a Quote" at bounding box center [1480, 711] width 63 height 17
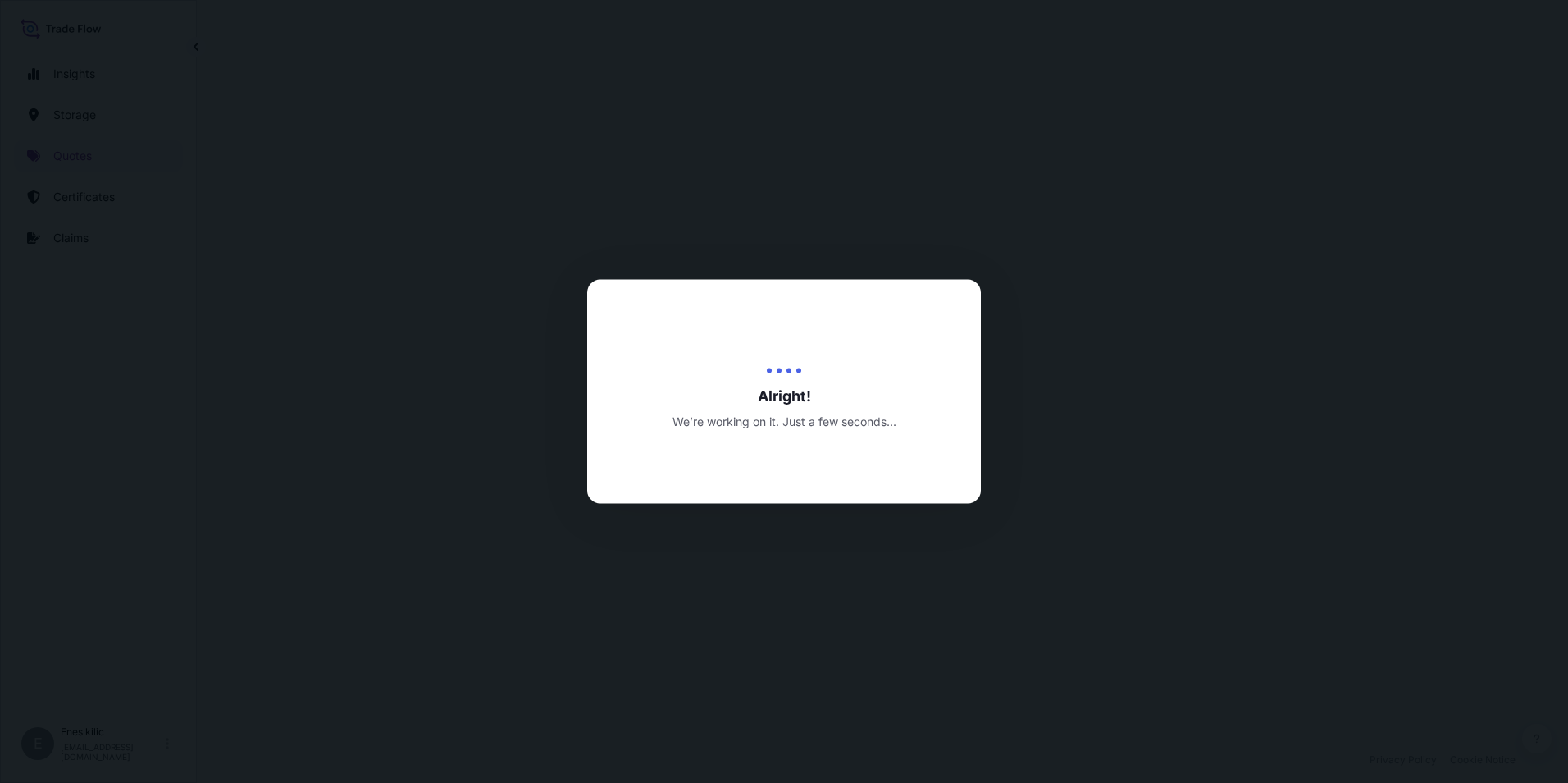
select select "Water"
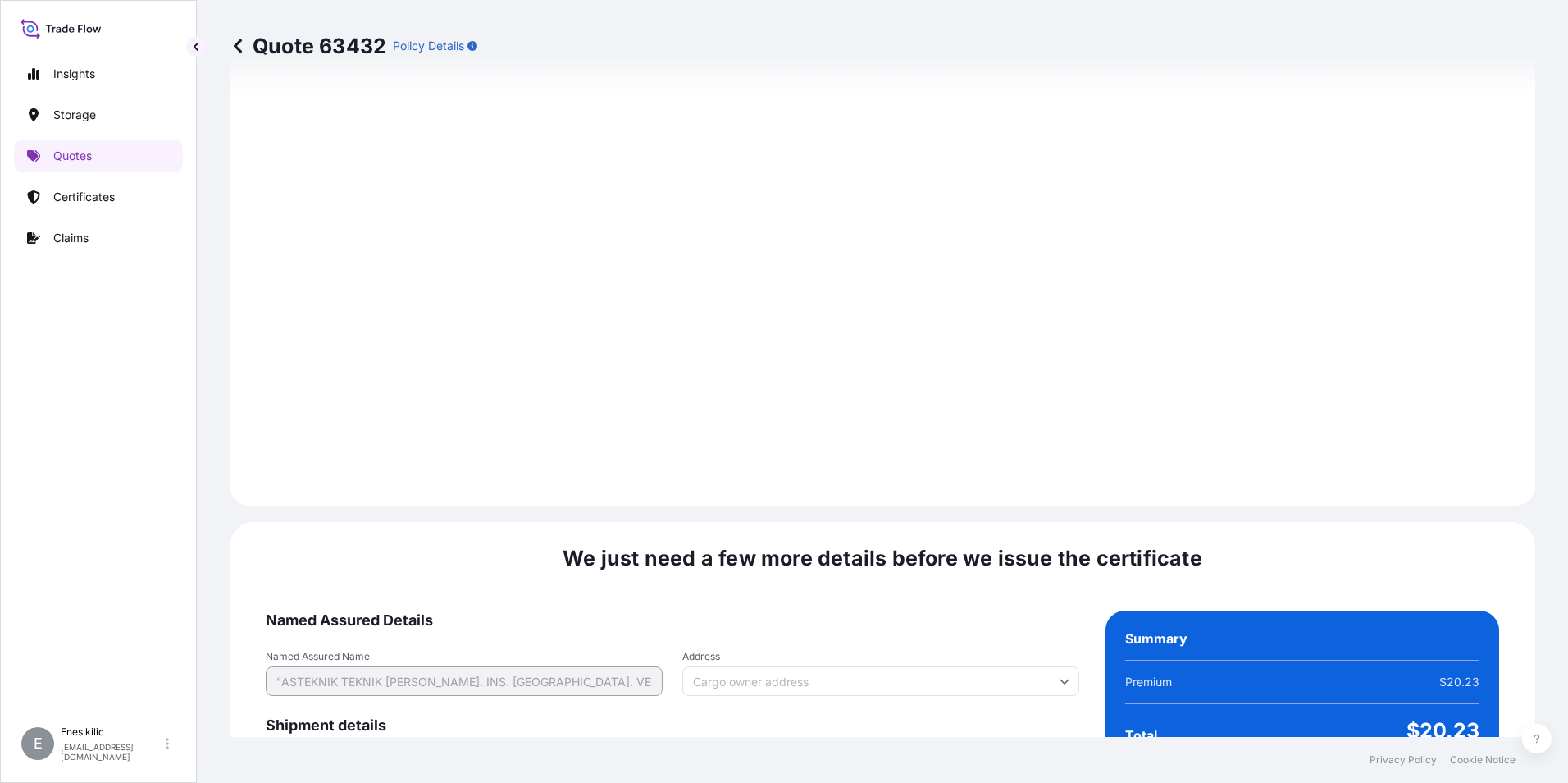
scroll to position [2310, 0]
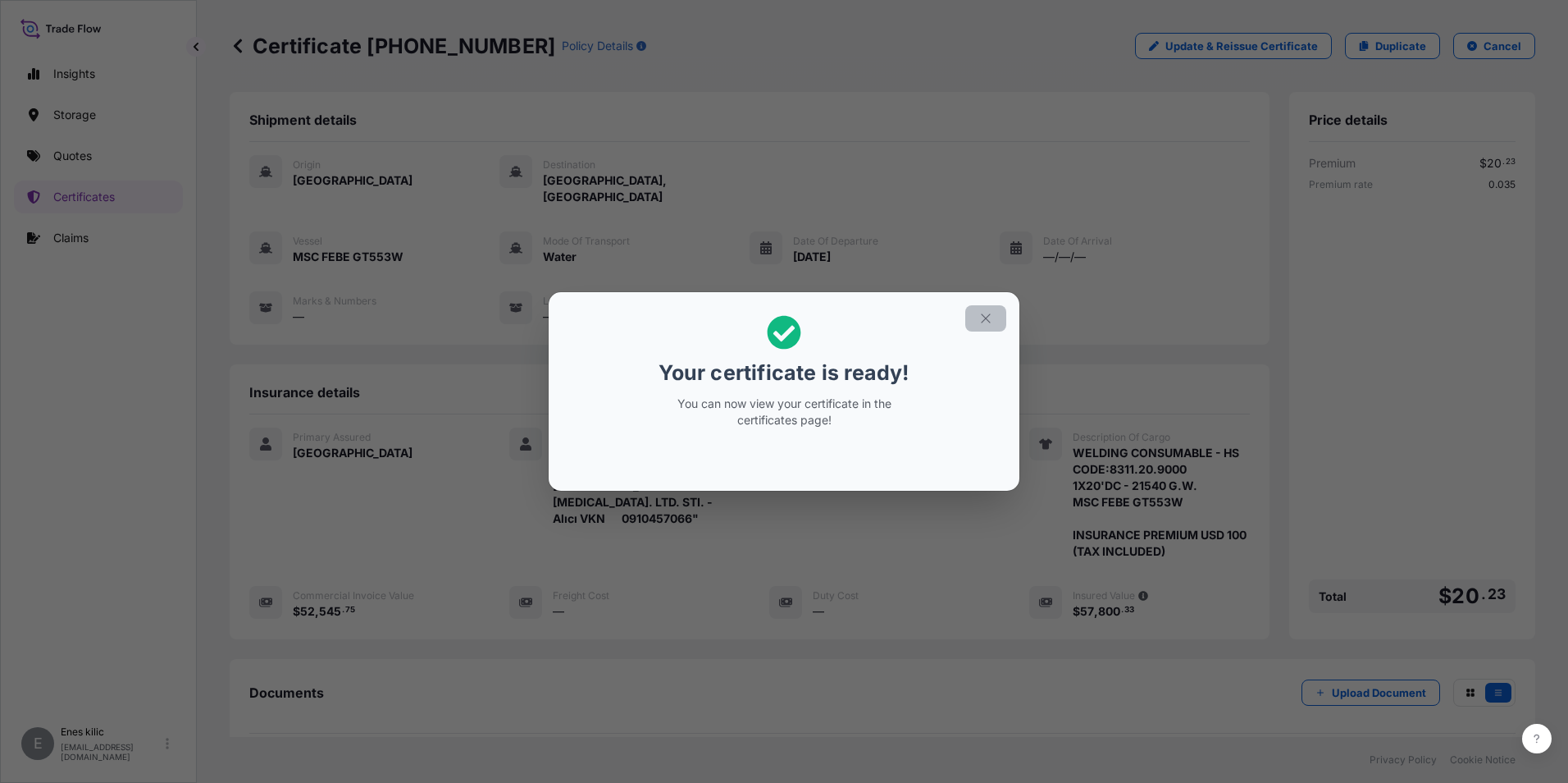
click at [987, 316] on icon "button" at bounding box center [985, 318] width 9 height 9
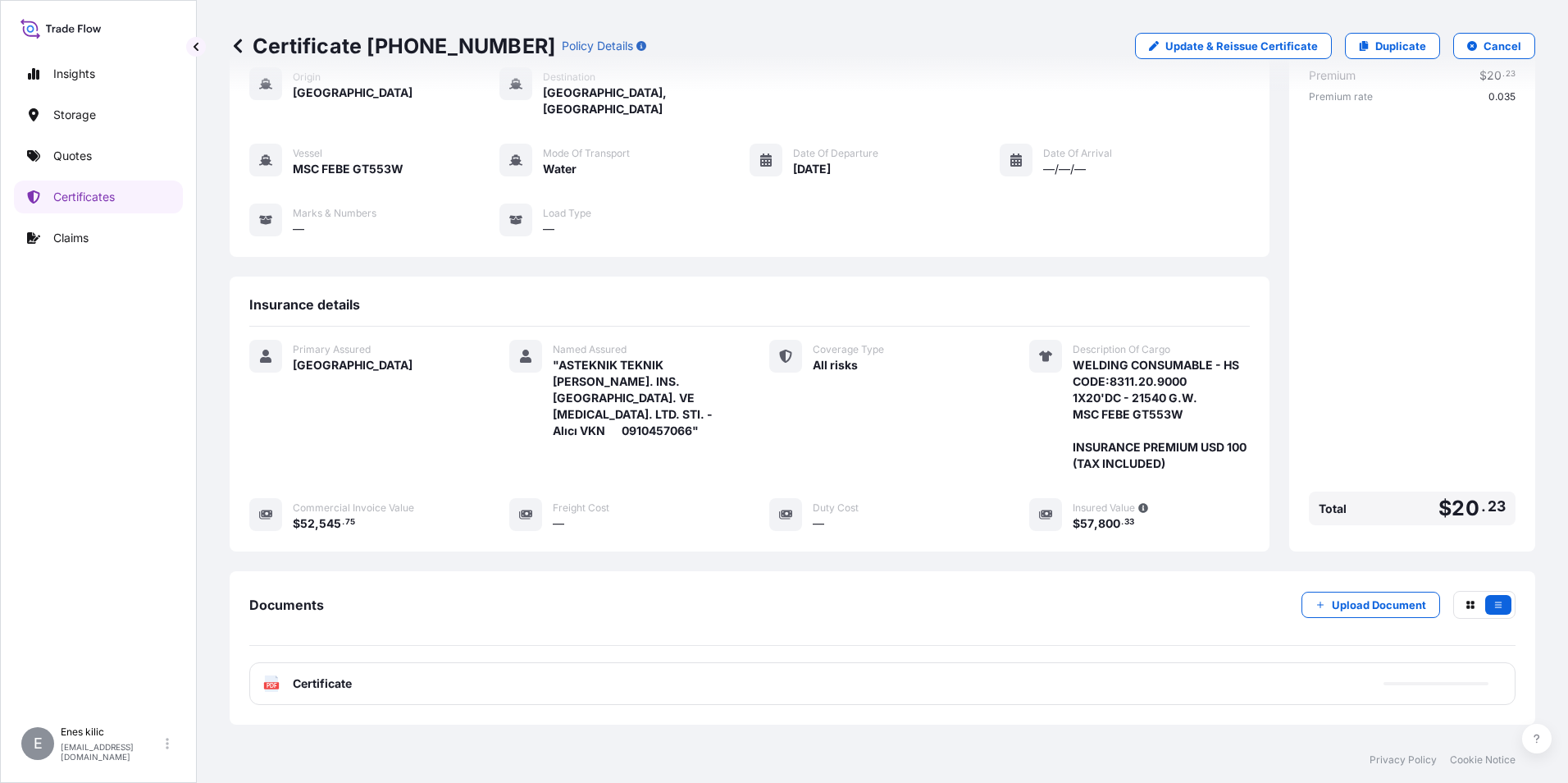
scroll to position [195, 0]
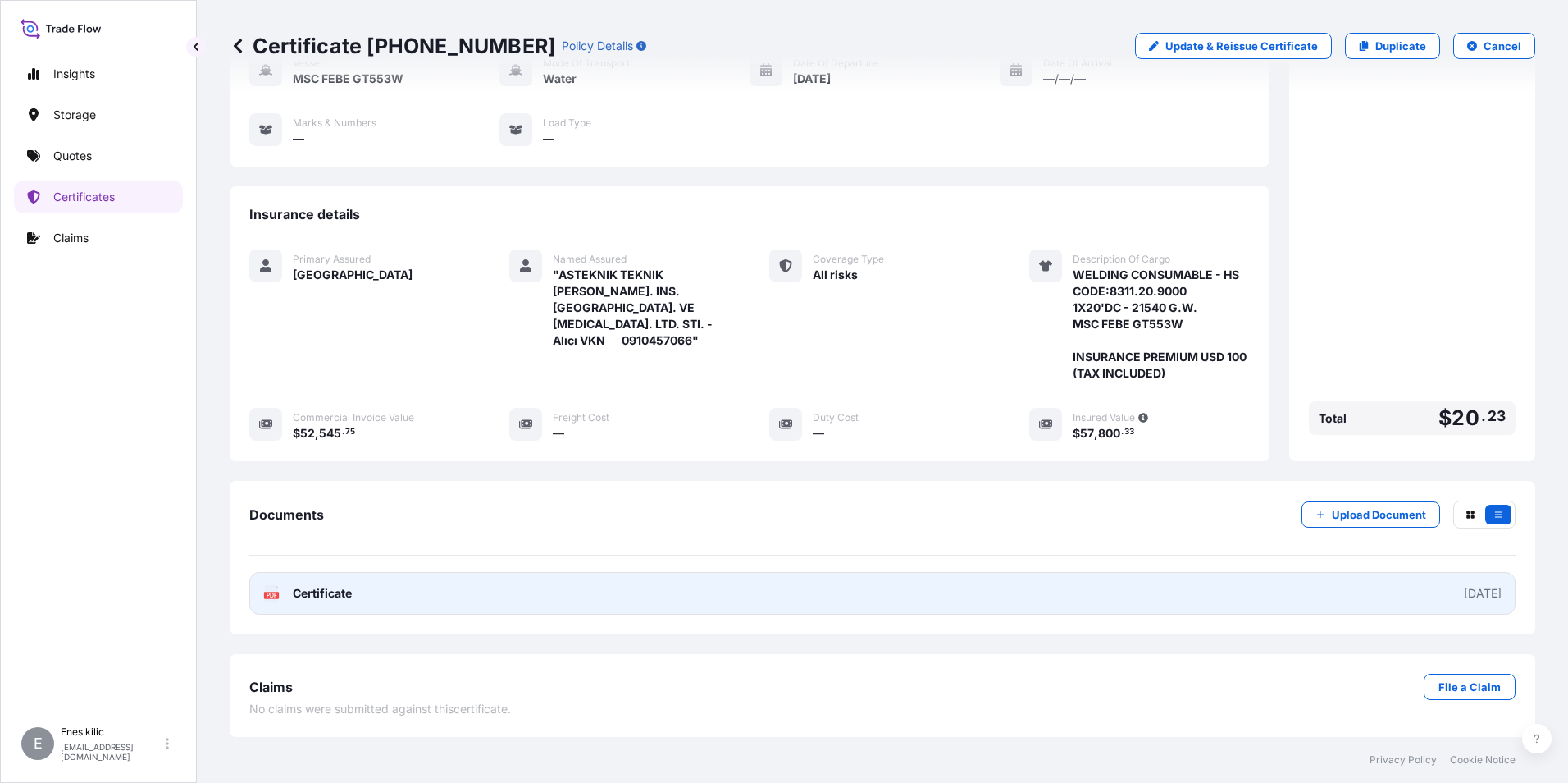
click at [280, 597] on div "PDF Certificate" at bounding box center [307, 593] width 89 height 17
